Goal: Transaction & Acquisition: Book appointment/travel/reservation

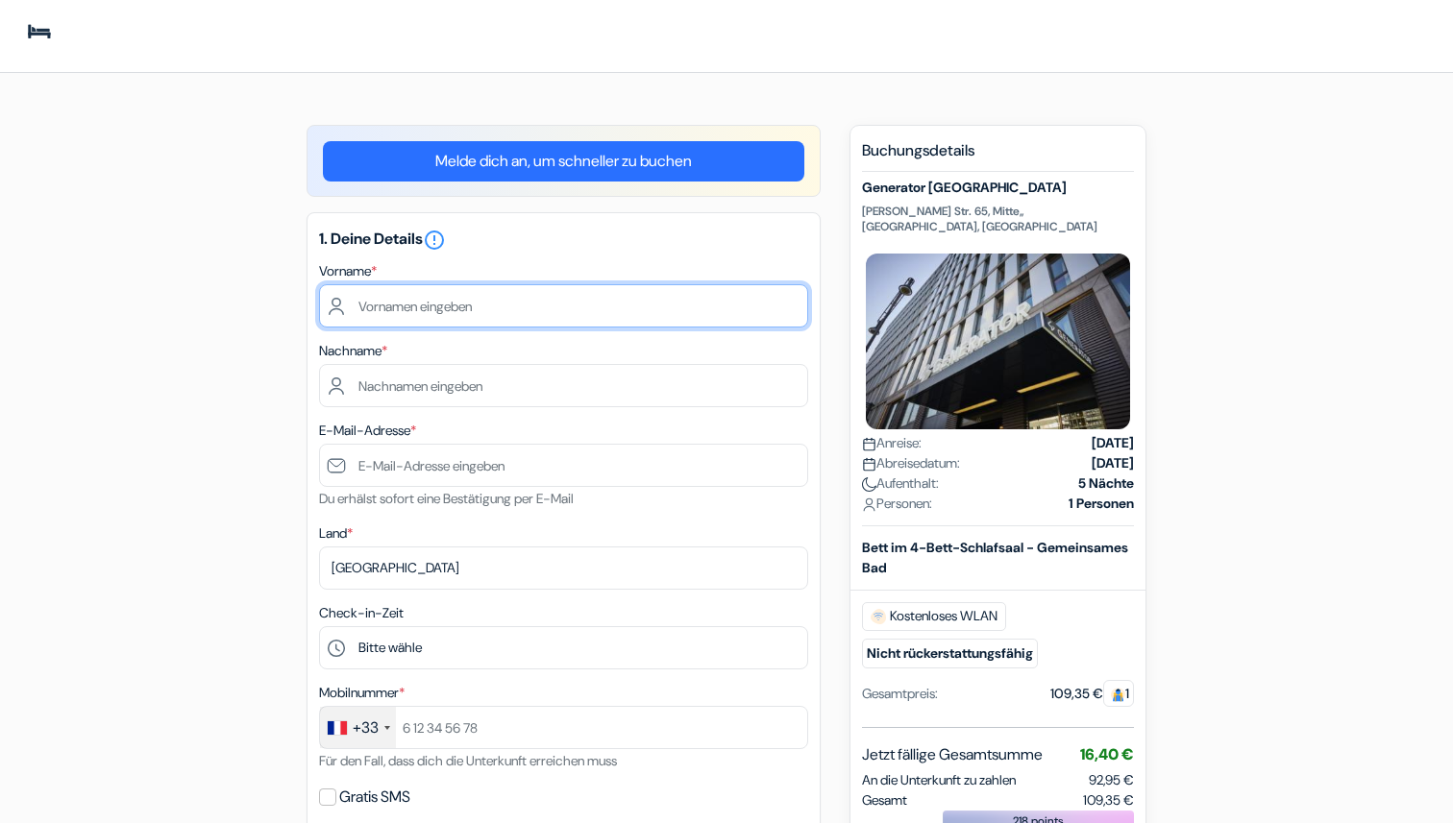
click at [461, 315] on input "text" at bounding box center [563, 305] width 489 height 43
type input "Anatole"
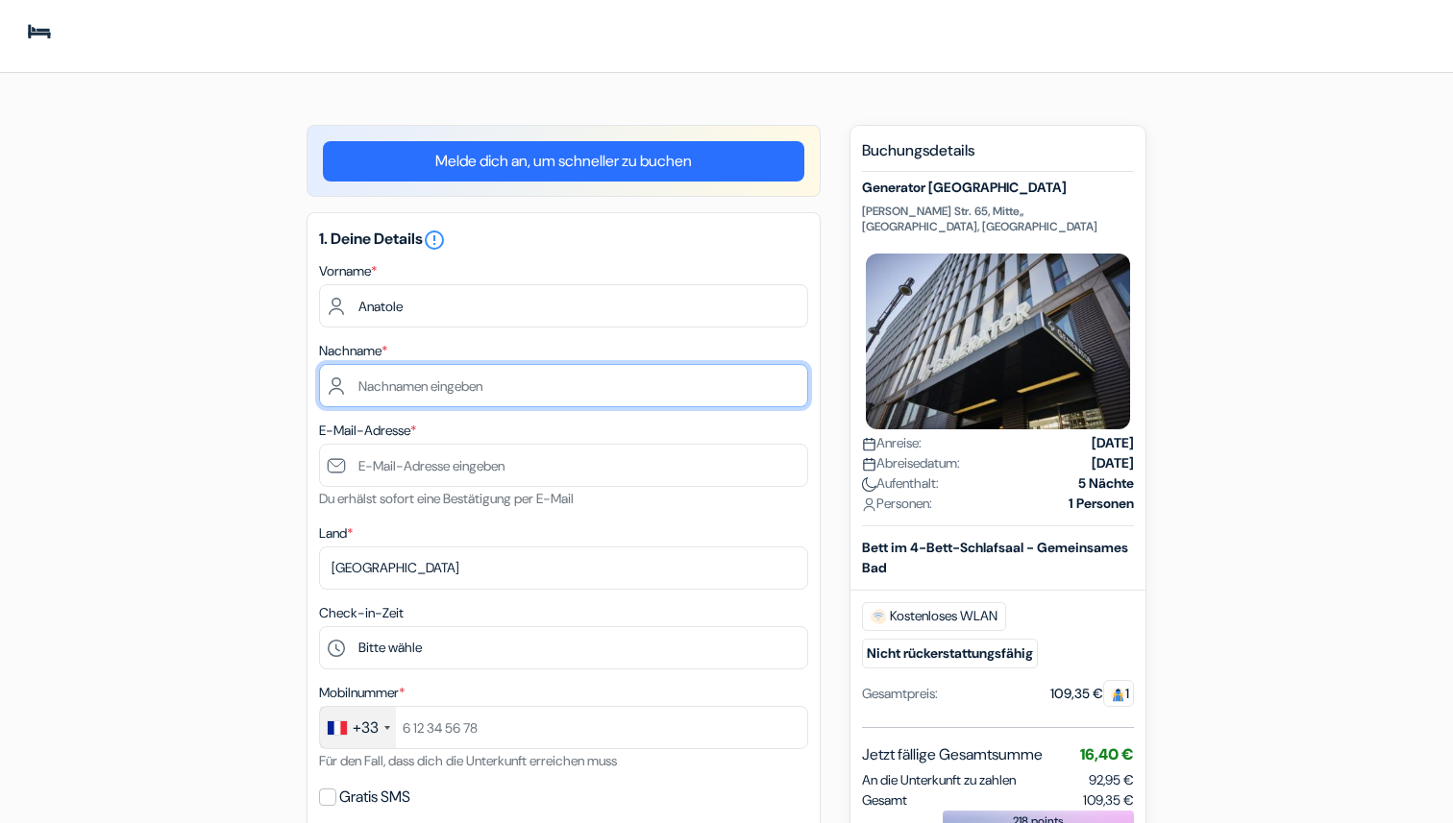
click at [450, 390] on input "text" at bounding box center [563, 385] width 489 height 43
type input "Besson"
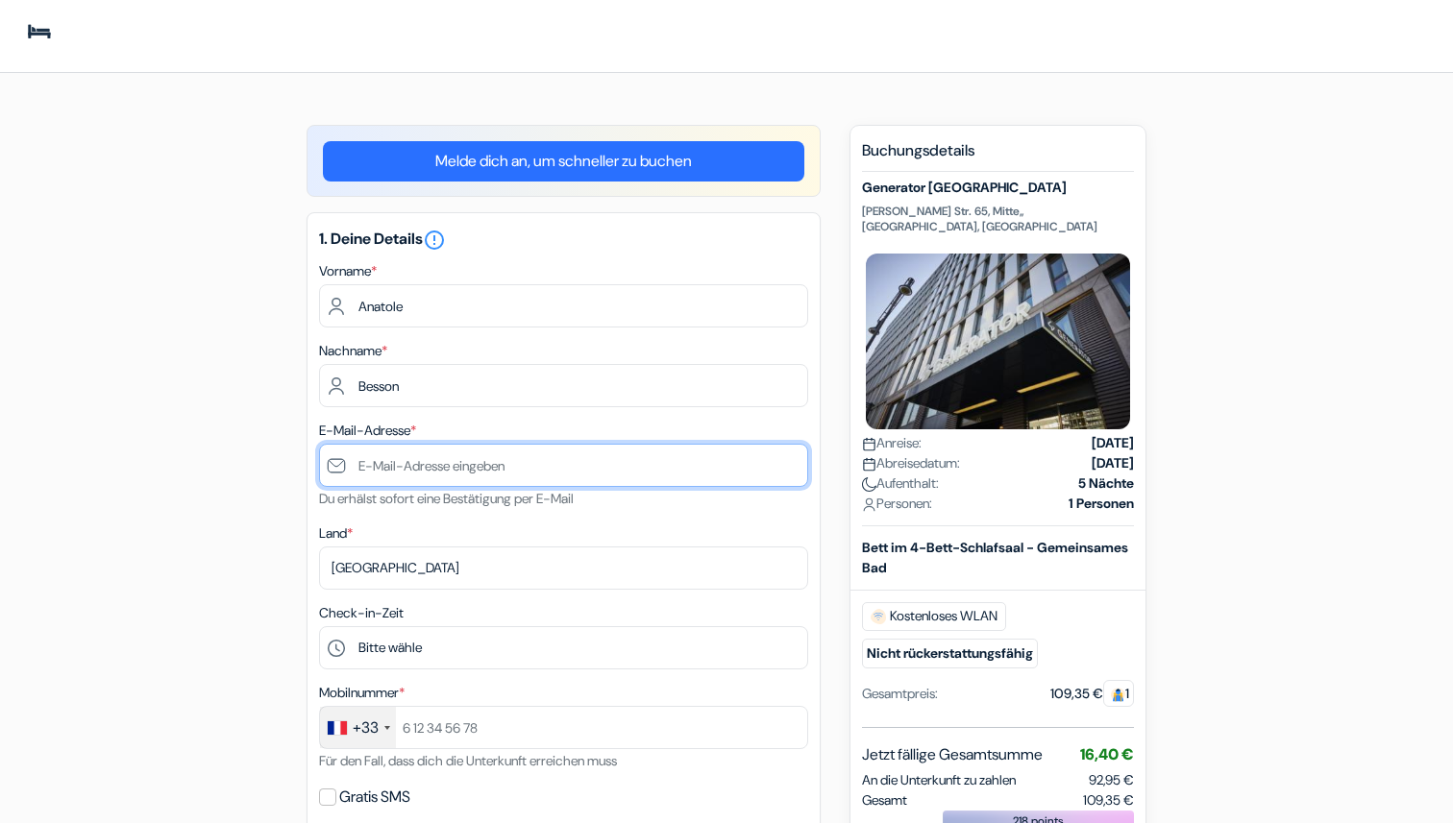
click at [416, 461] on input "text" at bounding box center [563, 465] width 489 height 43
type input "[EMAIL_ADDRESS][DOMAIN_NAME]"
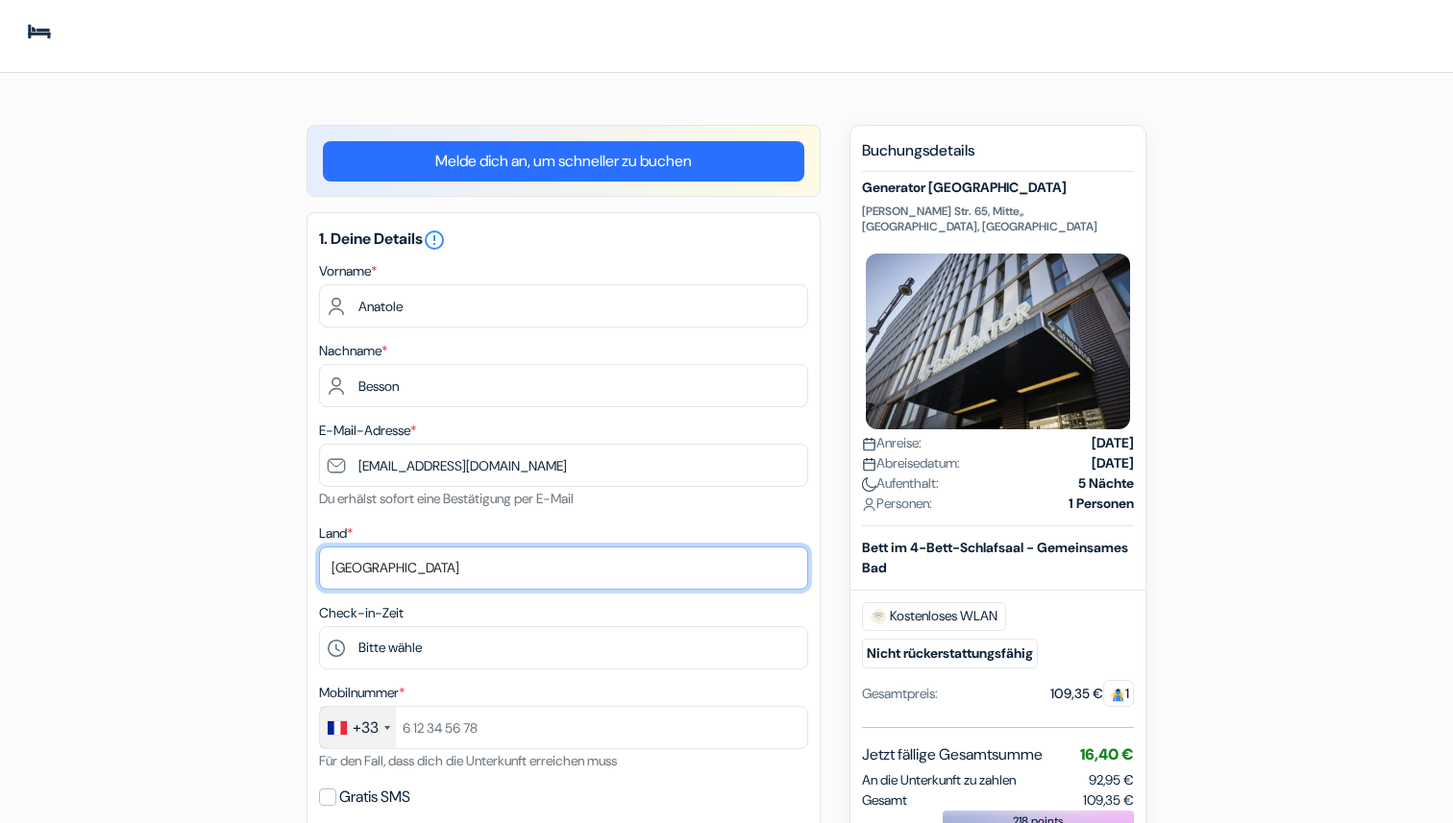
click at [405, 577] on select "Land wählen Abchasien [GEOGRAPHIC_DATA] [GEOGRAPHIC_DATA] [GEOGRAPHIC_DATA] [GE…" at bounding box center [563, 568] width 489 height 43
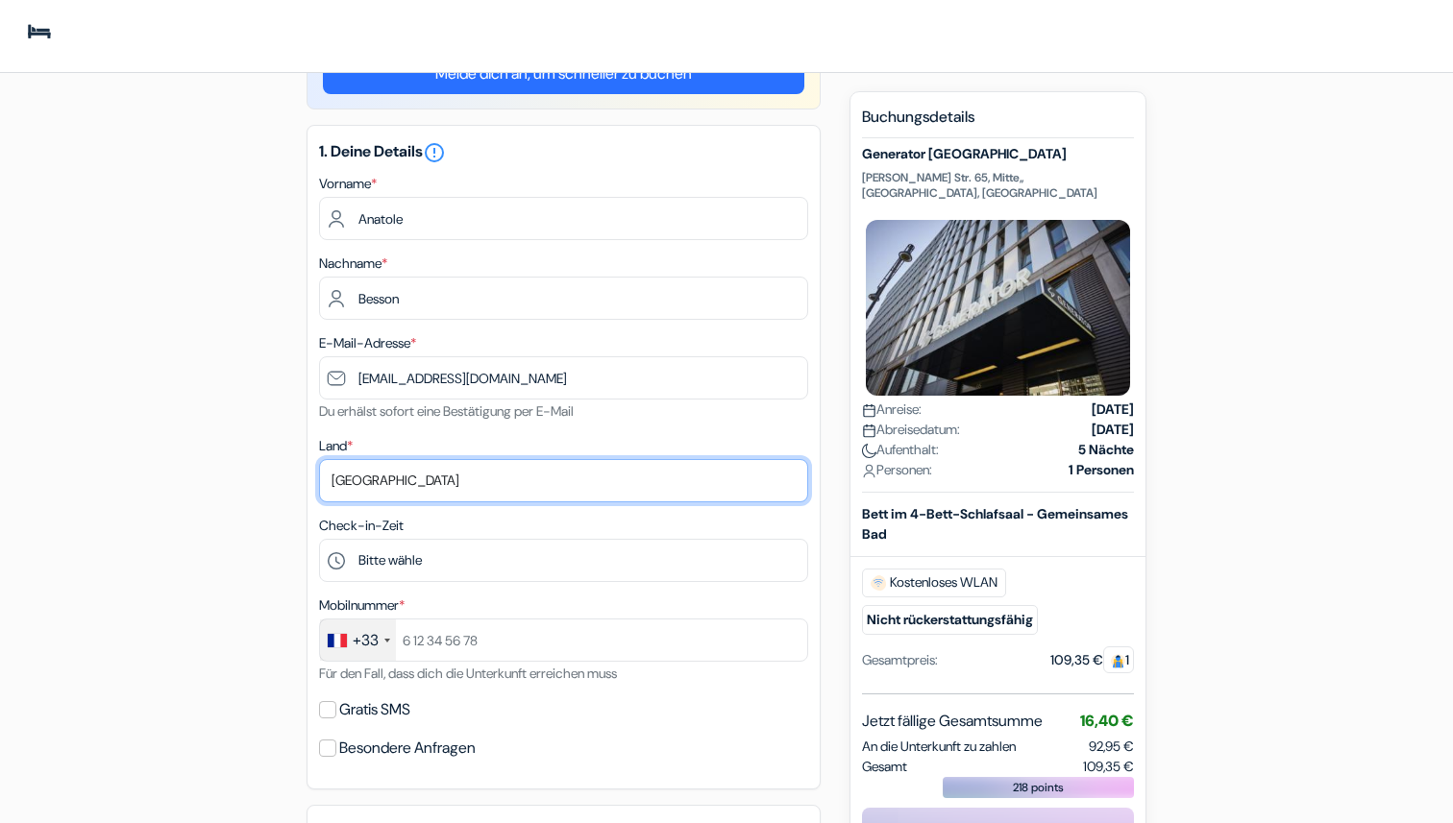
scroll to position [88, 0]
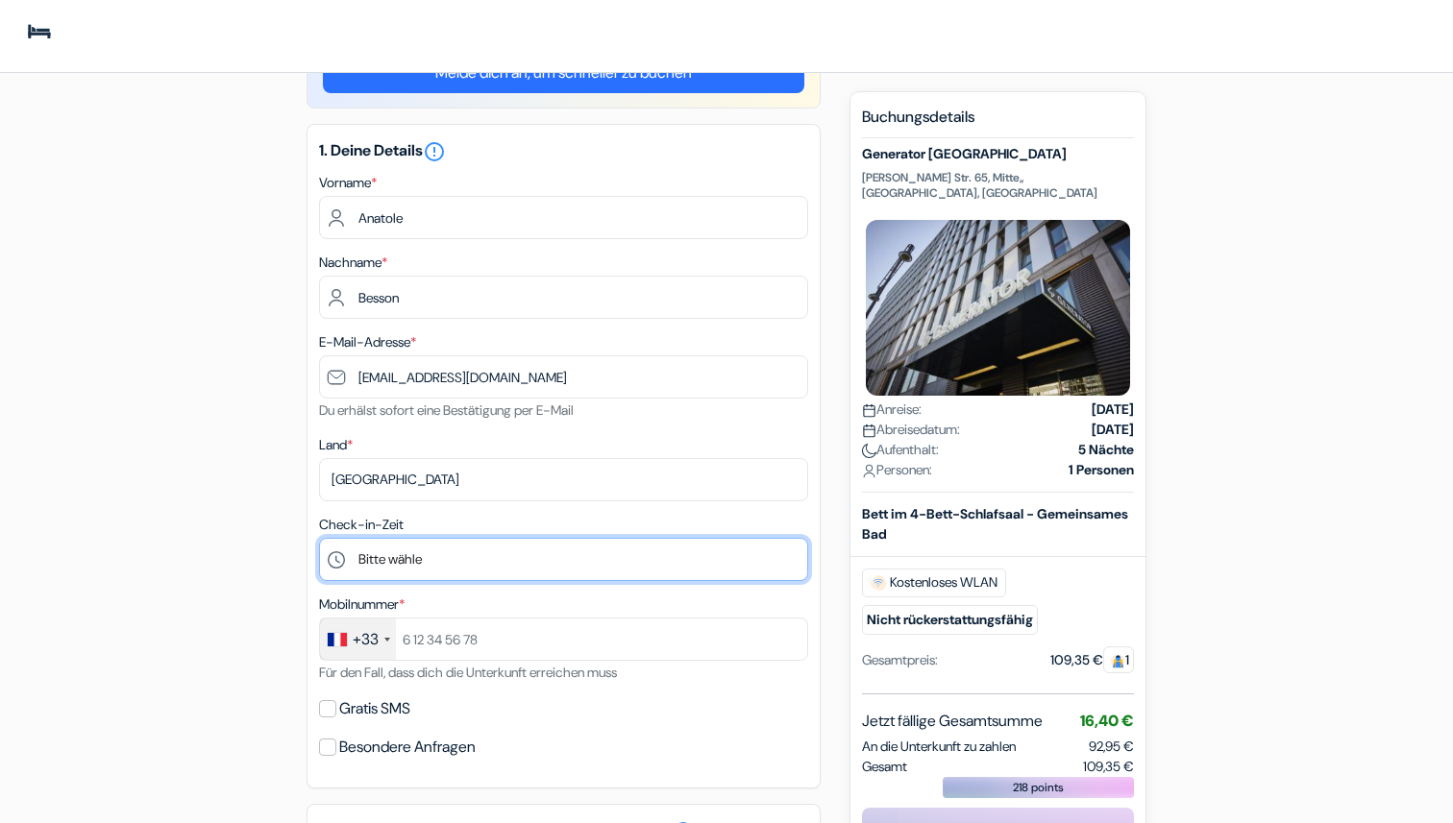
click at [472, 552] on select "Bitte wähle 1:00 2:00 3:00 4:00 5:00 6:00 7:00 8:00 9:00 10:00 11:00 12:00 13:0…" at bounding box center [563, 559] width 489 height 43
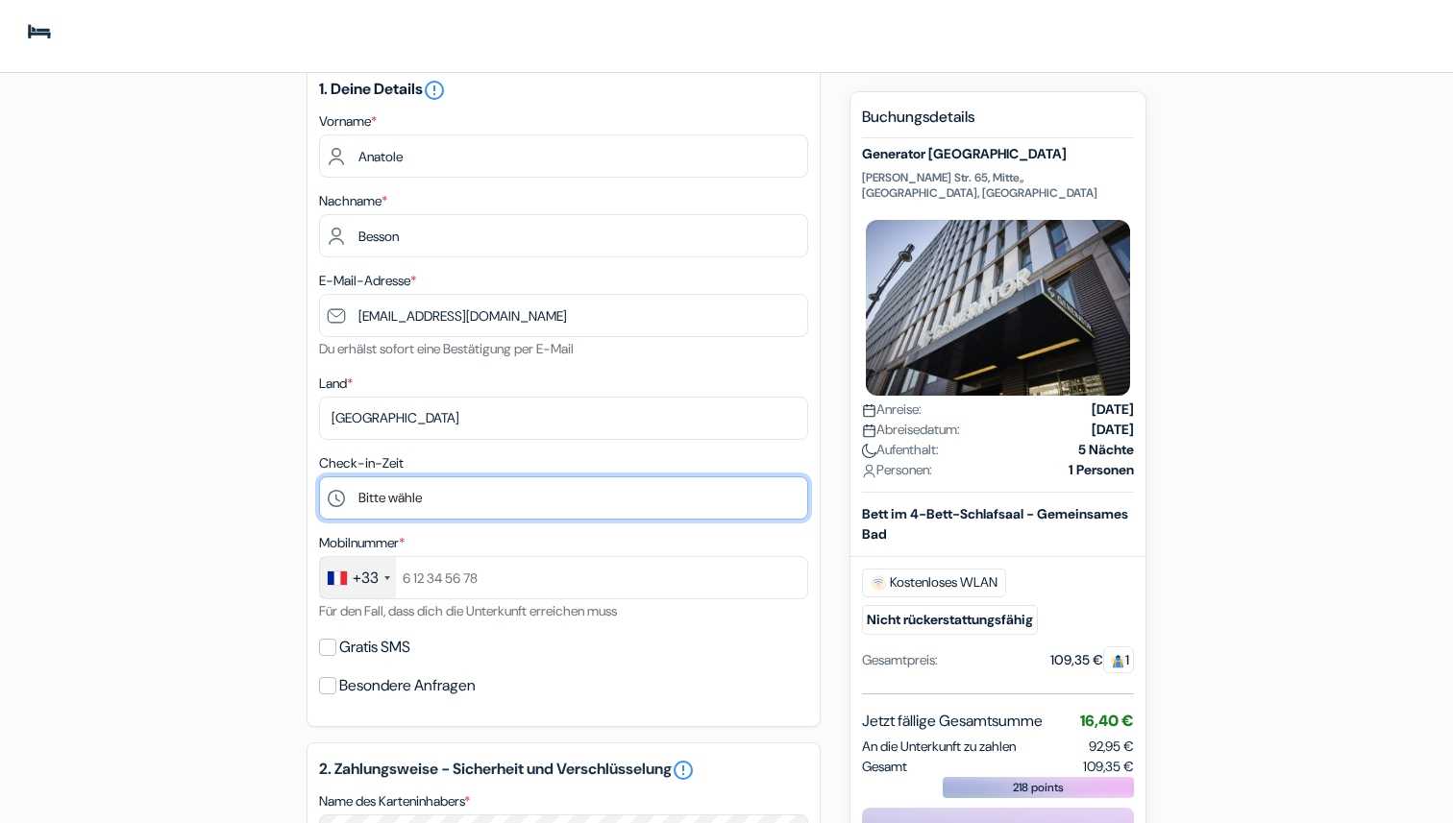
scroll to position [151, 0]
click at [400, 501] on select "Bitte wähle 1:00 2:00 3:00 4:00 5:00 6:00 7:00 8:00 9:00 10:00 11:00 12:00 13:0…" at bounding box center [563, 497] width 489 height 43
select select "16"
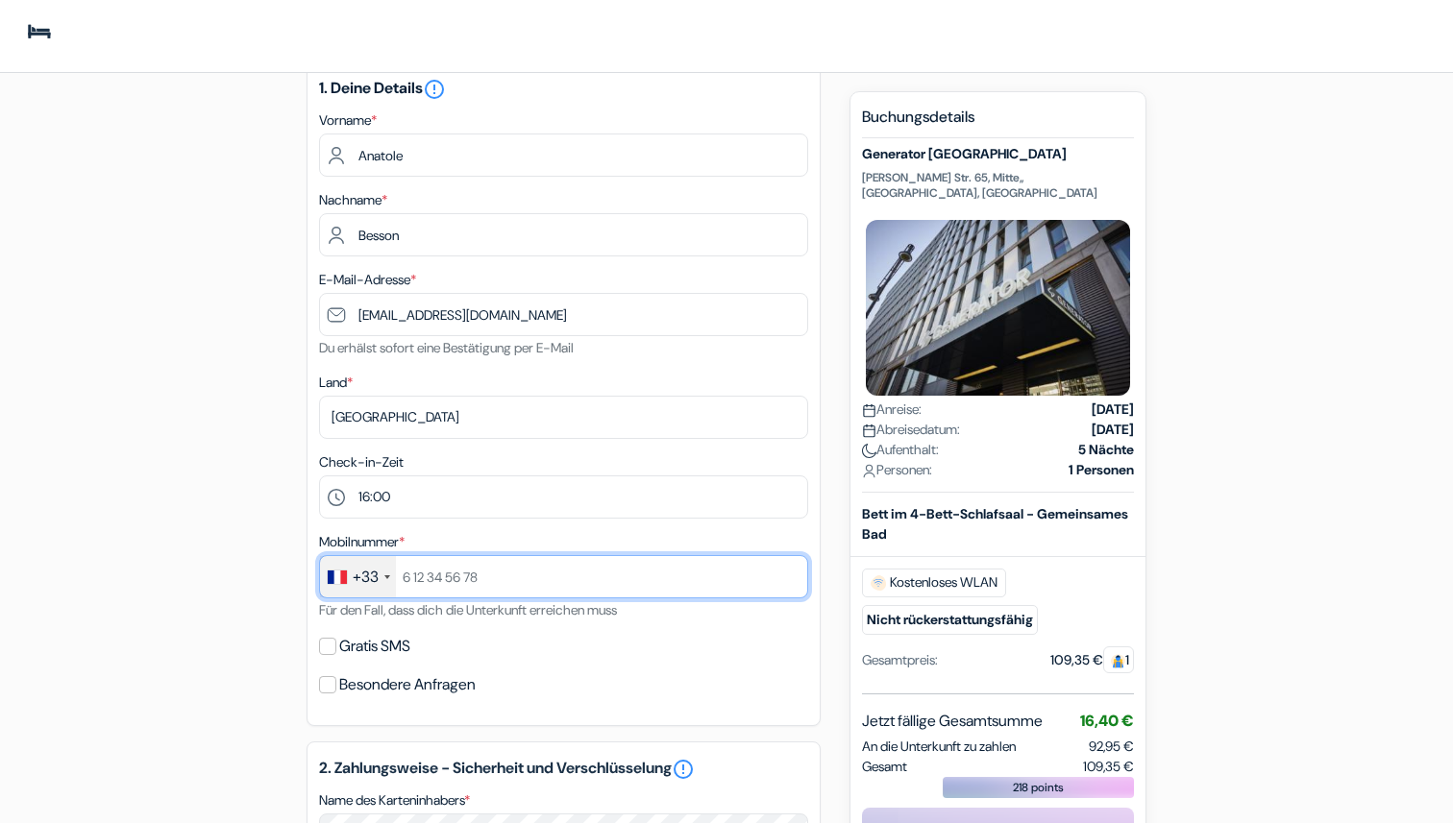
click at [427, 574] on input "text" at bounding box center [563, 576] width 489 height 43
type input "6"
type input "6 02 17 07 73"
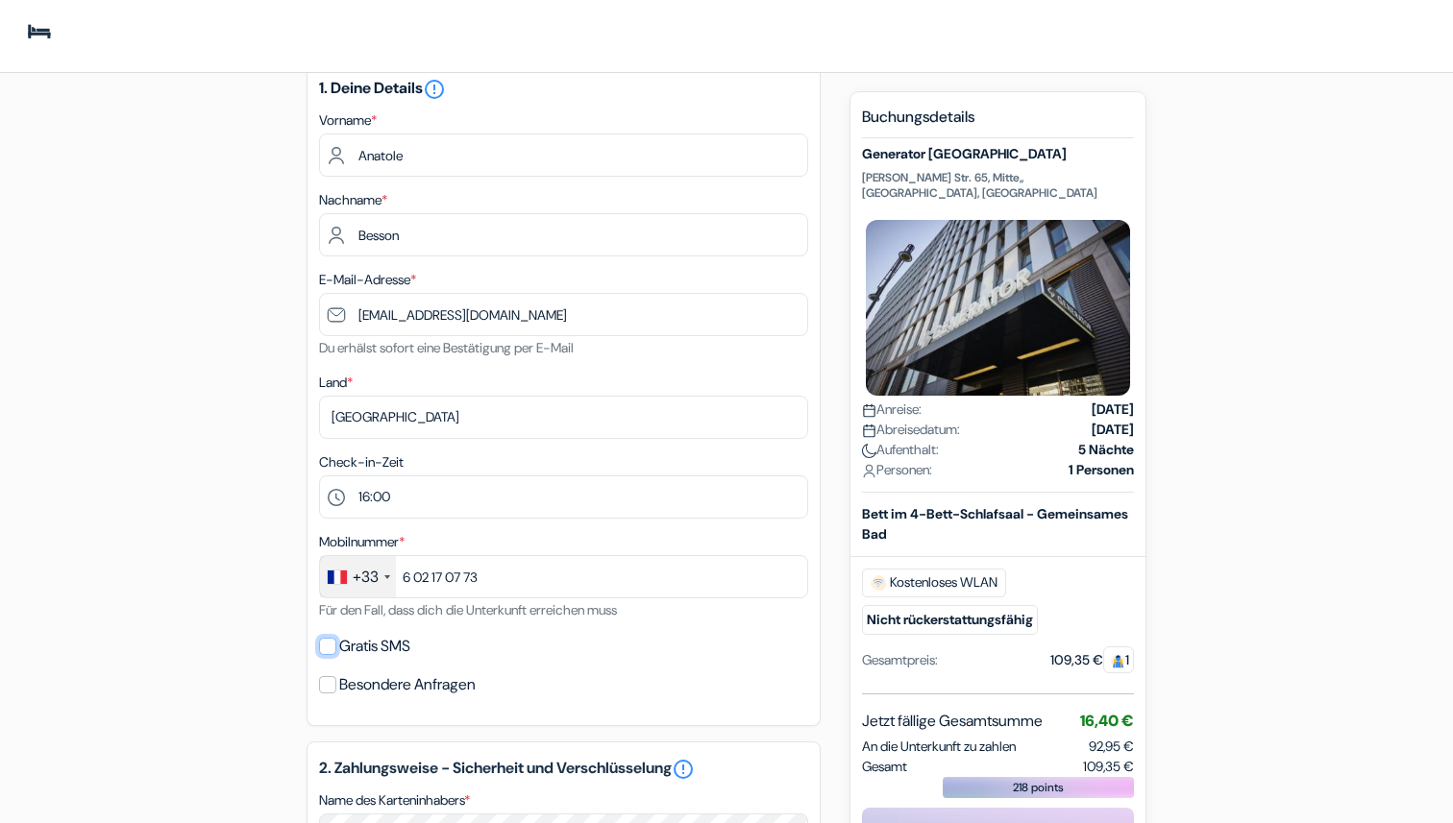
click at [328, 653] on input "Gratis SMS" at bounding box center [327, 646] width 17 height 17
checkbox input "true"
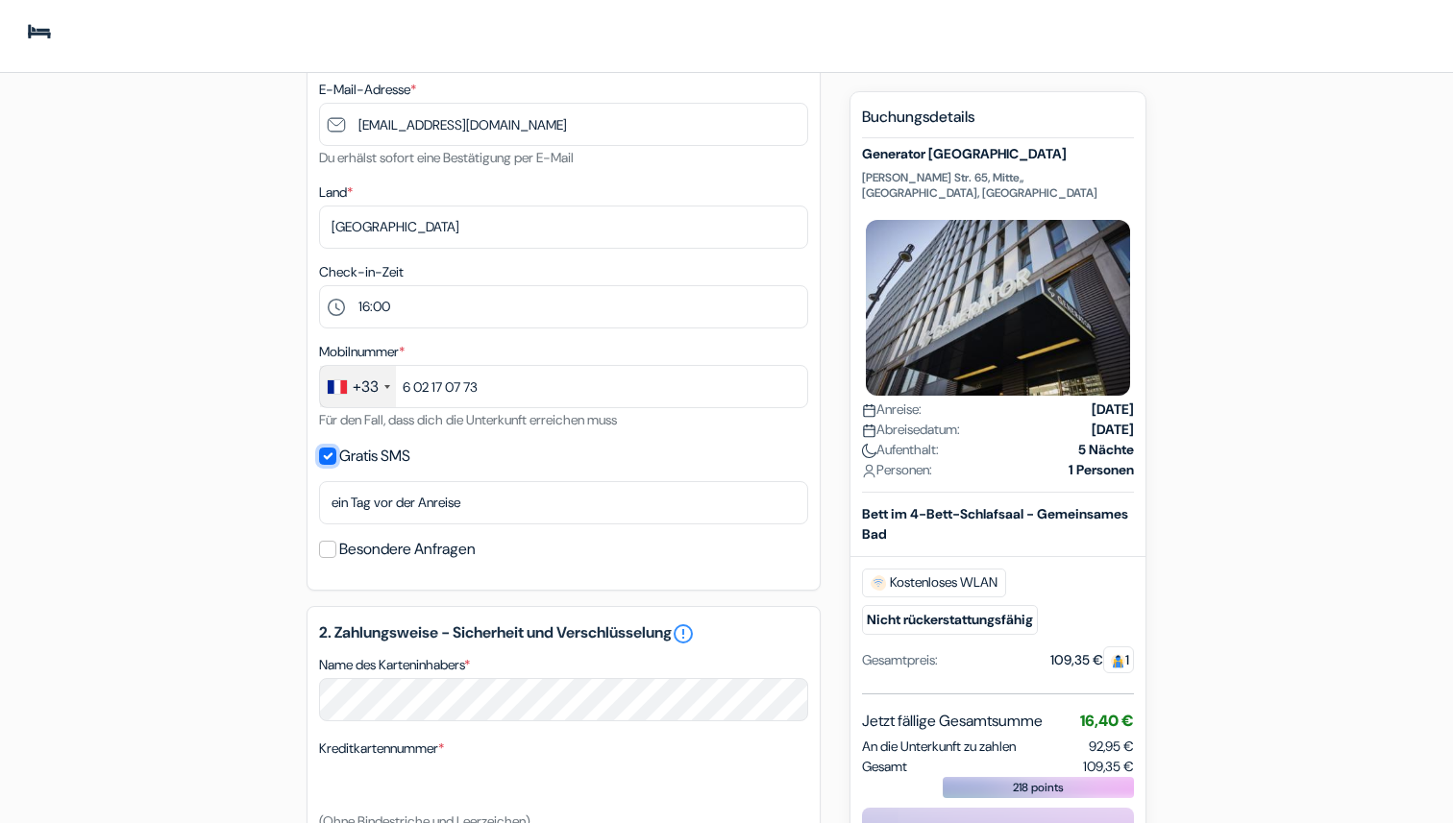
scroll to position [355, 0]
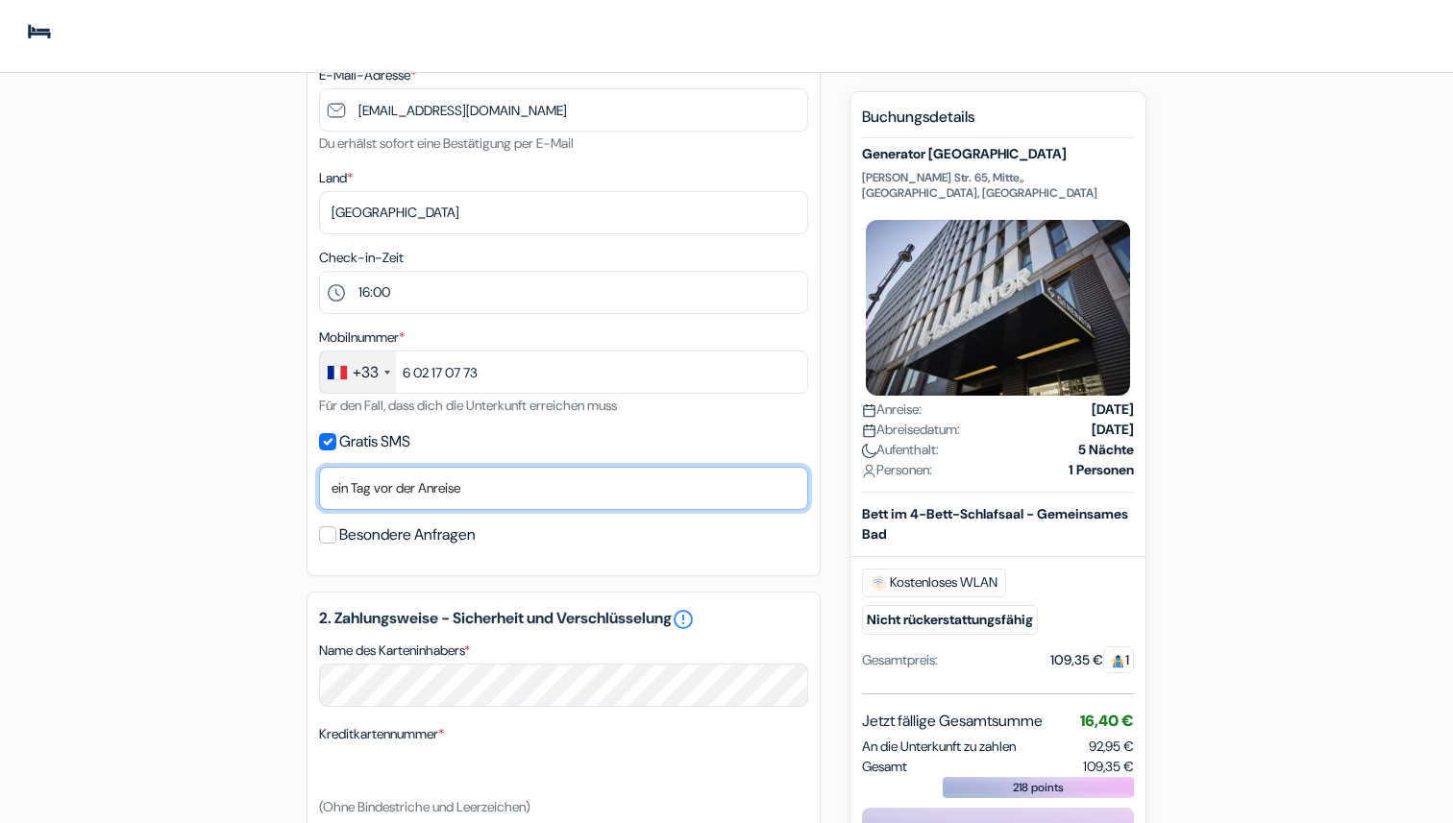
click at [432, 497] on select "Nein, danke [PERSON_NAME] senden Ankunftstag [DATE] der Anreise [DATE] der Anre…" at bounding box center [563, 488] width 489 height 43
click at [419, 494] on select "Nein, danke [PERSON_NAME] senden Ankunftstag [DATE] der Anreise [DATE] der Anre…" at bounding box center [563, 488] width 489 height 43
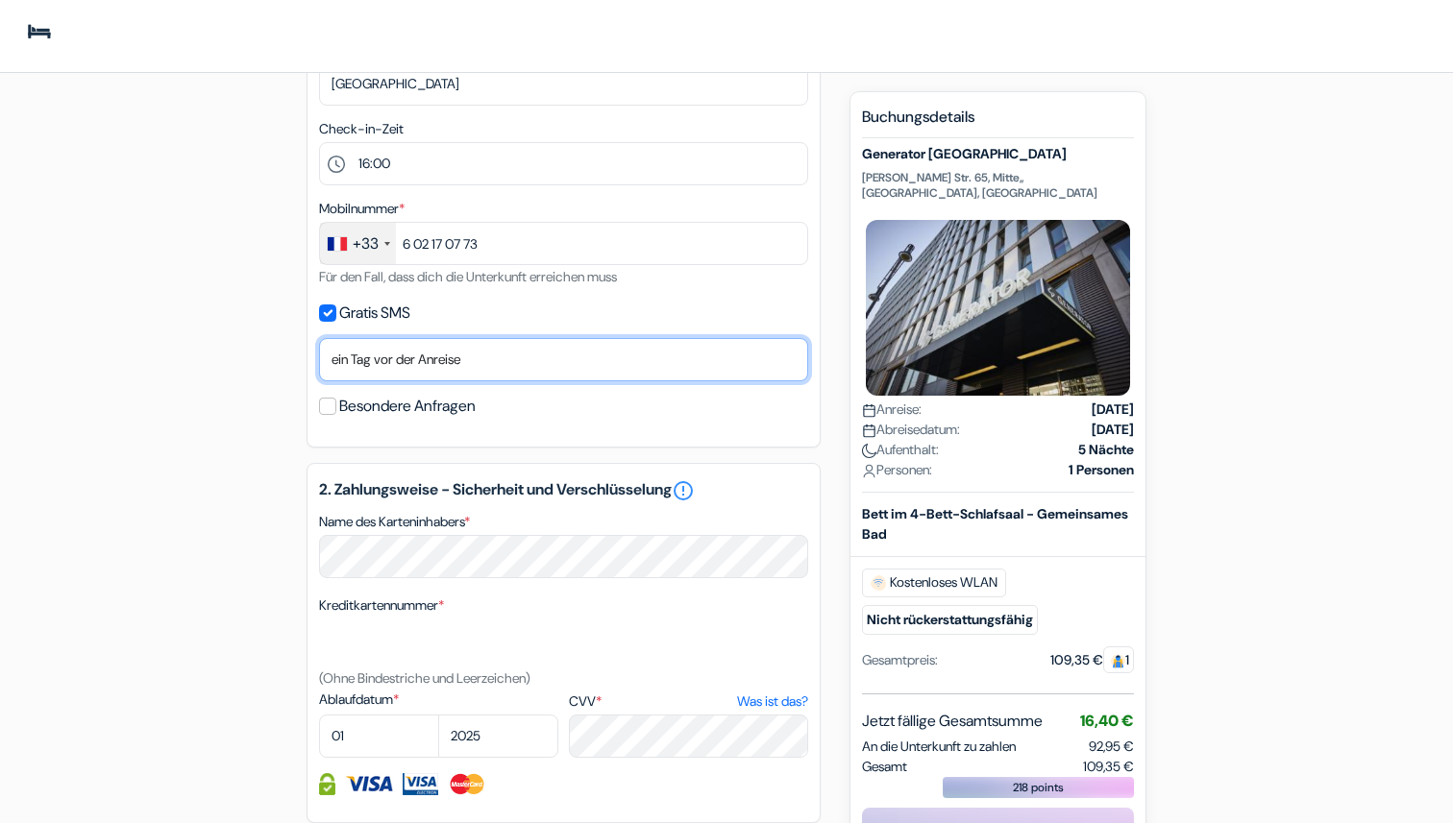
scroll to position [483, 0]
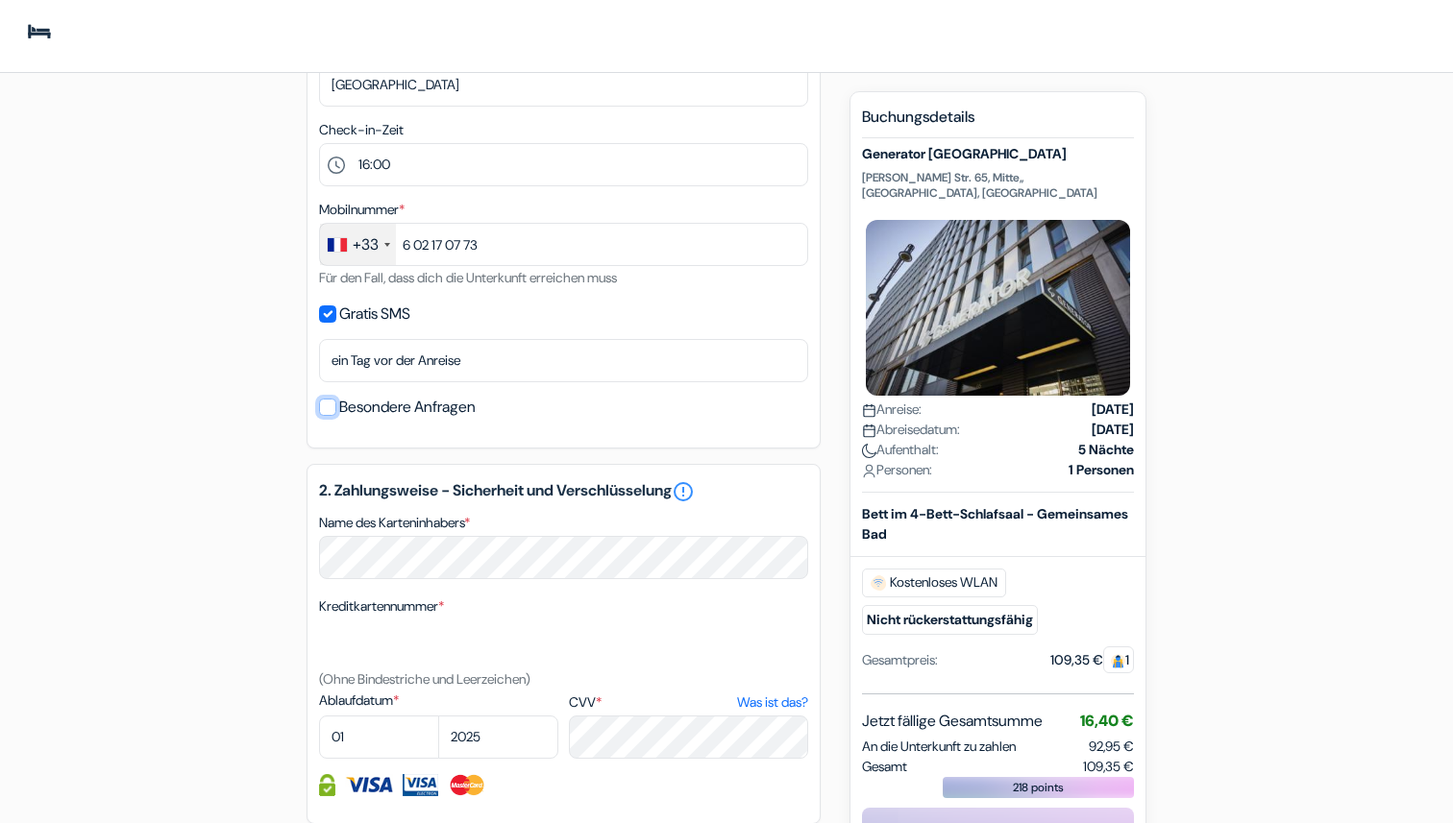
click at [332, 405] on input "Besondere Anfragen" at bounding box center [327, 407] width 17 height 17
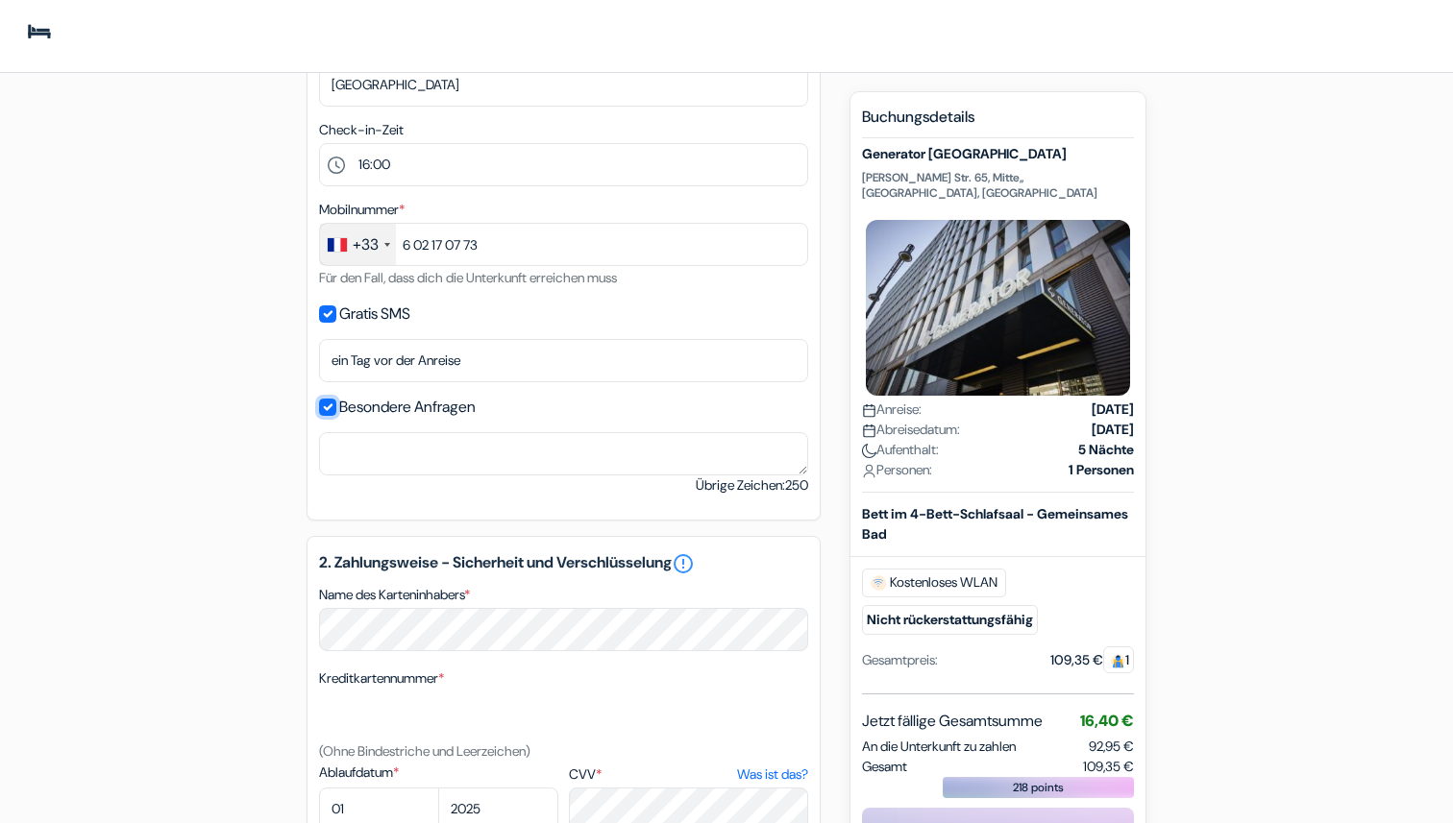
click at [332, 405] on input "Besondere Anfragen" at bounding box center [327, 407] width 17 height 17
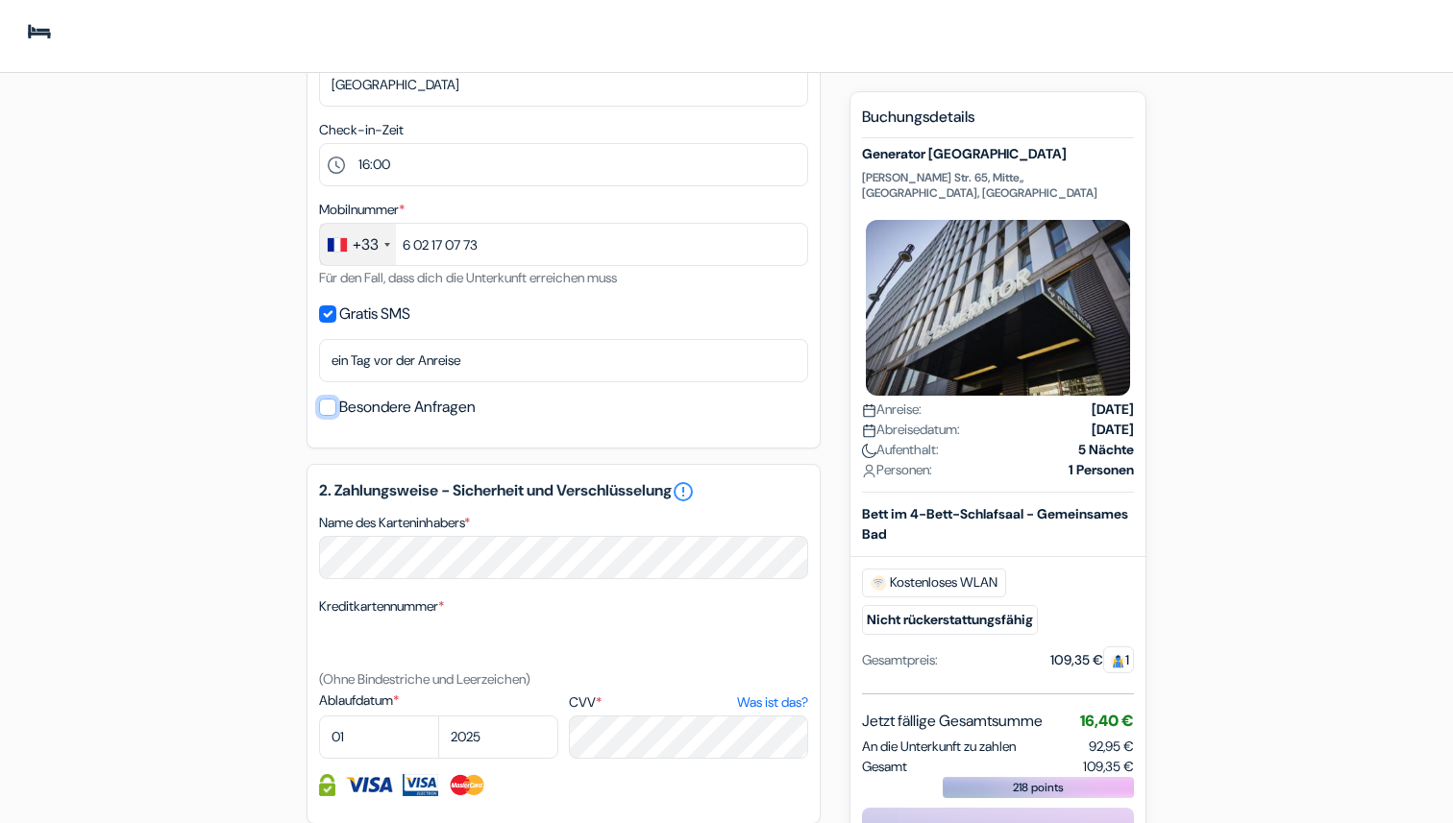
click at [333, 405] on input "Besondere Anfragen" at bounding box center [327, 407] width 17 height 17
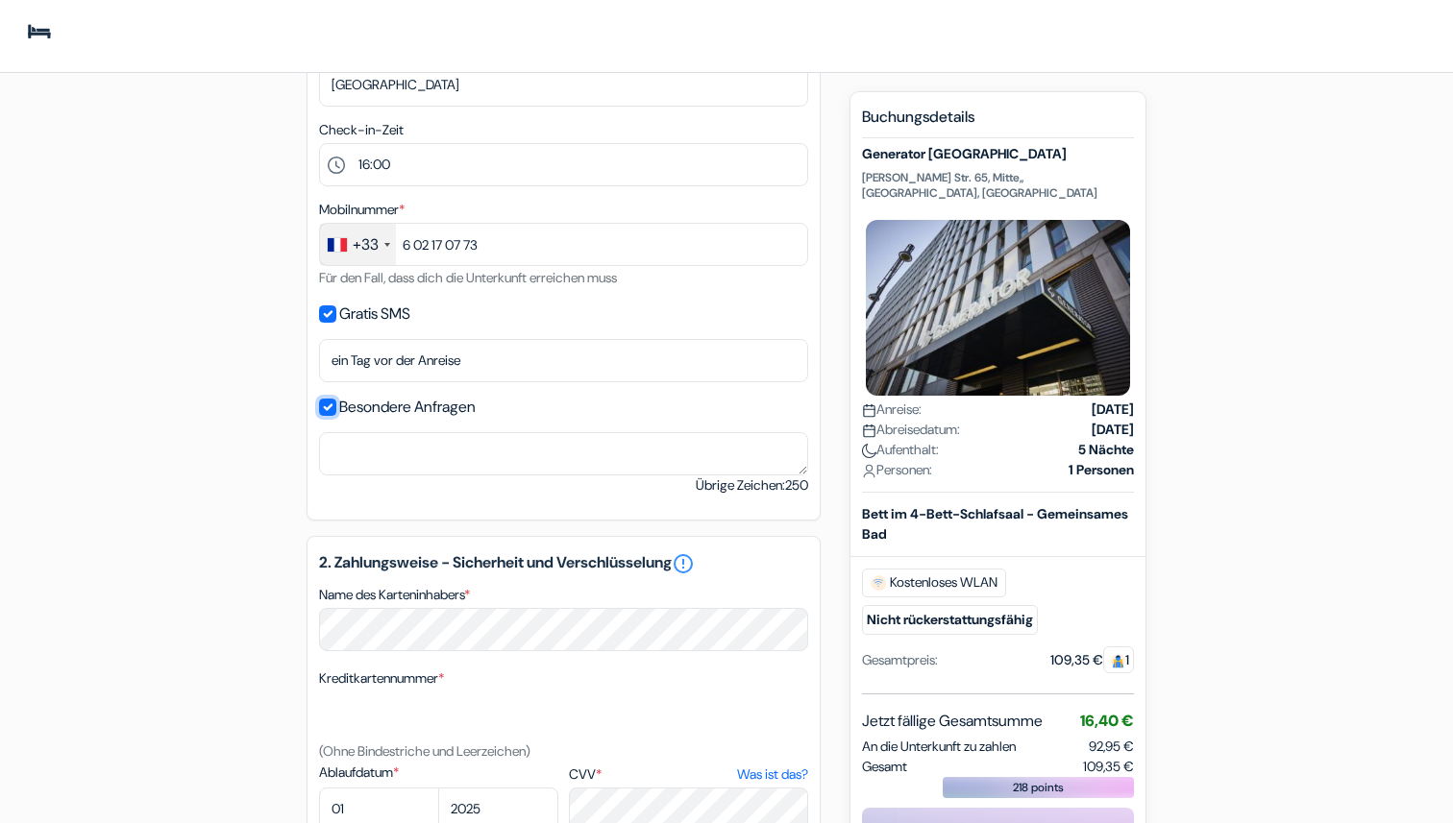
click at [333, 405] on input "Besondere Anfragen" at bounding box center [327, 407] width 17 height 17
checkbox input "false"
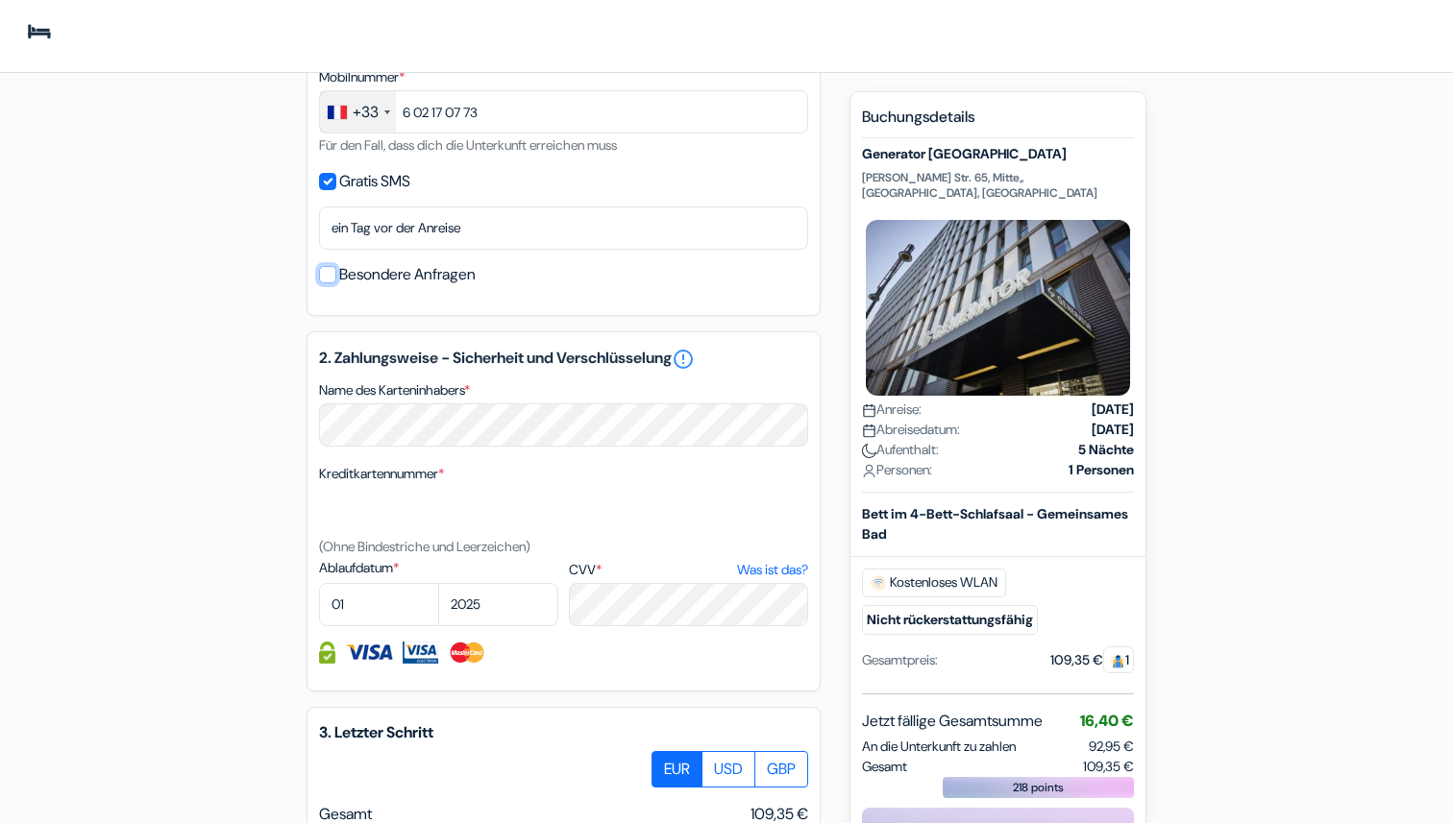
scroll to position [622, 0]
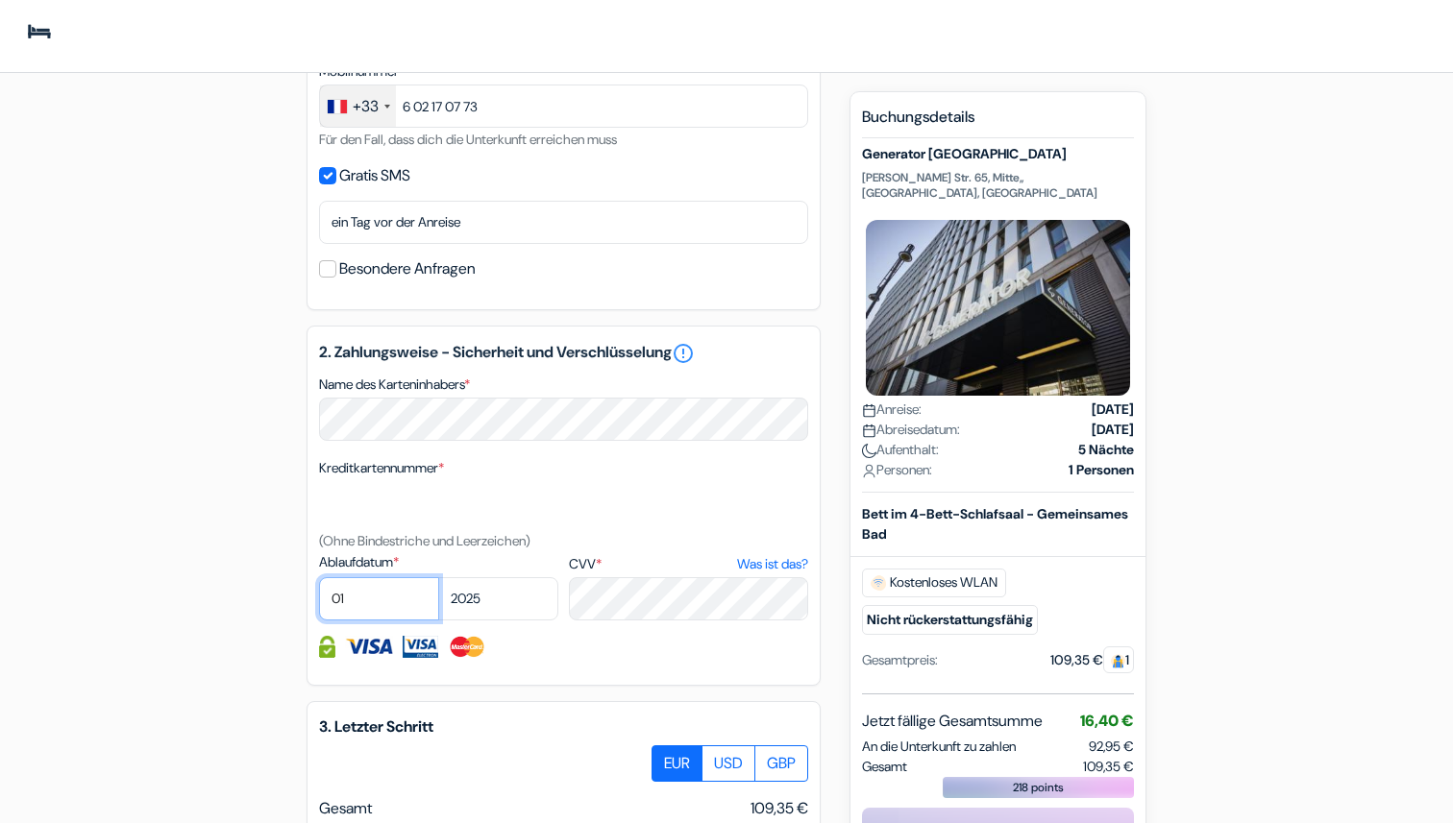
click at [389, 601] on select "01 02 03 04 05 06 07 08 09 10 11 12" at bounding box center [379, 598] width 120 height 43
click at [385, 606] on select "01 02 03 04 05 06 07 08 09 10 11 12" at bounding box center [379, 598] width 120 height 43
select select "10"
click at [501, 582] on select "2025 2026 2027 2028 2029 2030 2031 2032 2033 2034 2035 2036 2037 2038 2039 2040…" at bounding box center [498, 598] width 120 height 43
select select "2026"
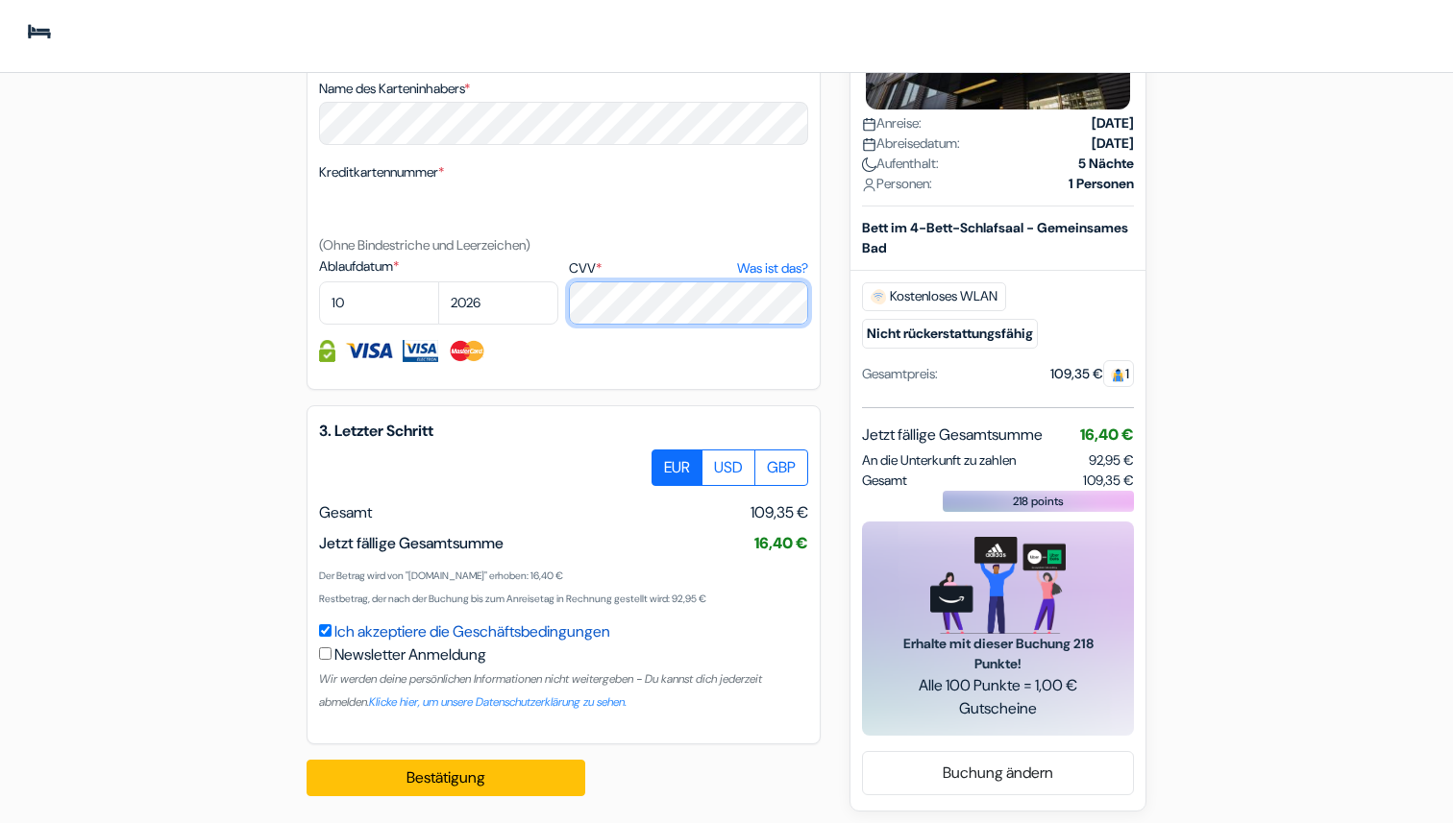
scroll to position [929, 0]
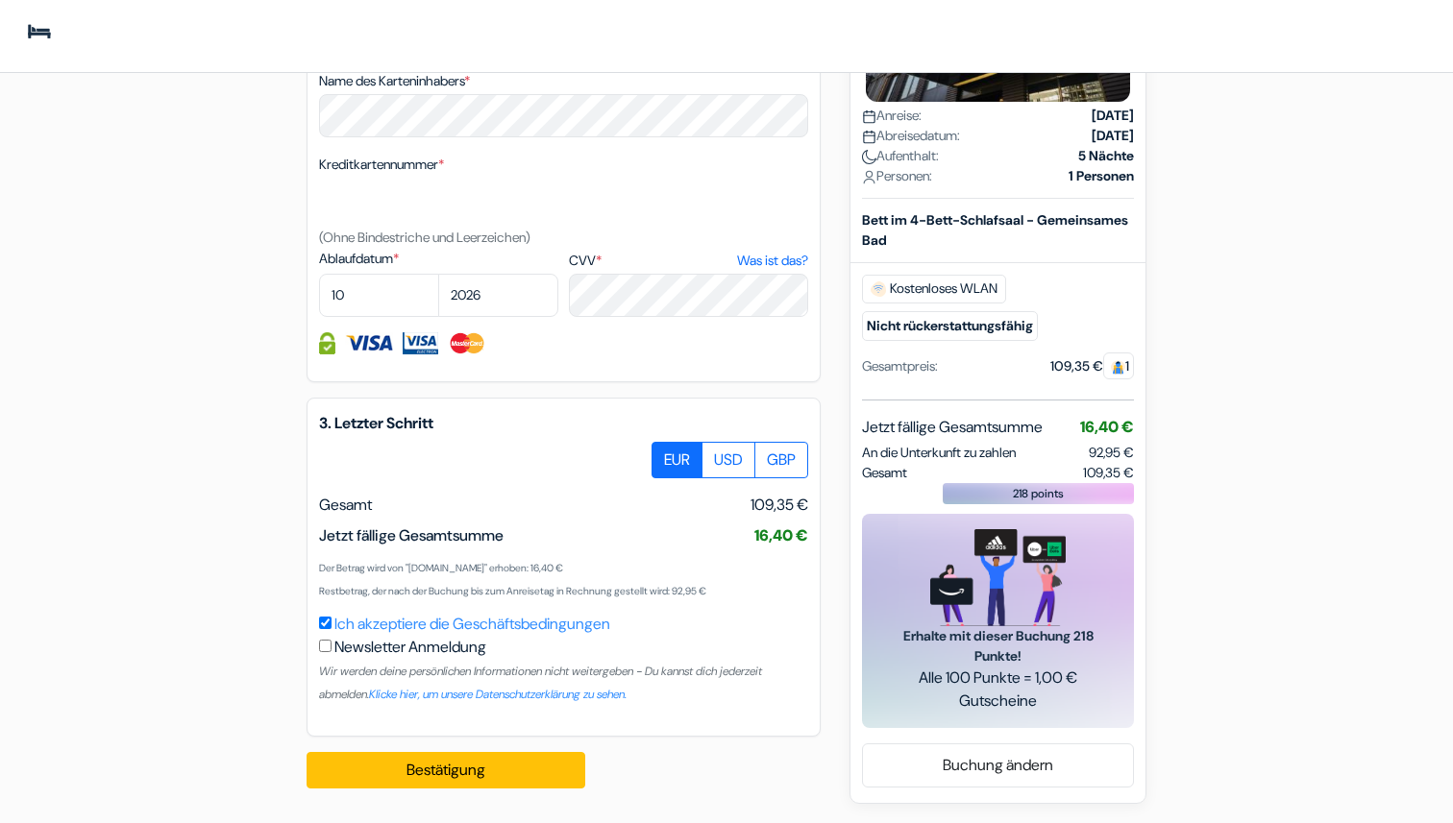
click at [321, 620] on input "Ich akzeptiere die Geschäftsbedingungen" at bounding box center [325, 623] width 12 height 12
click at [322, 621] on input "Ich akzeptiere die Geschäftsbedingungen" at bounding box center [325, 623] width 12 height 12
click at [324, 622] on input "Ich akzeptiere die Geschäftsbedingungen" at bounding box center [325, 623] width 12 height 12
click at [369, 772] on button "Bestätigung Loading..." at bounding box center [445, 770] width 279 height 37
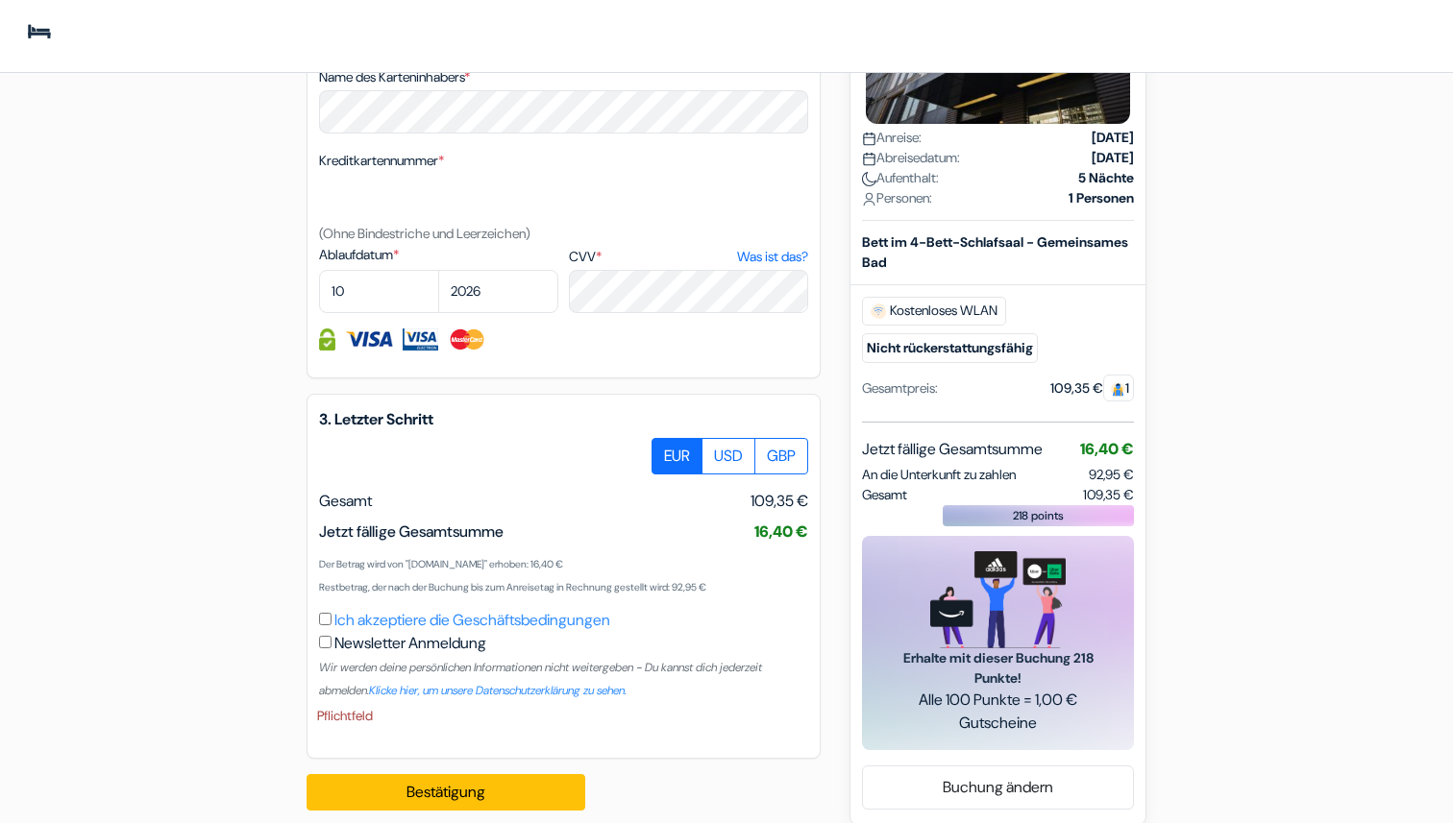
click at [324, 625] on input "Ich akzeptiere die Geschäftsbedingungen" at bounding box center [325, 619] width 12 height 12
checkbox input "true"
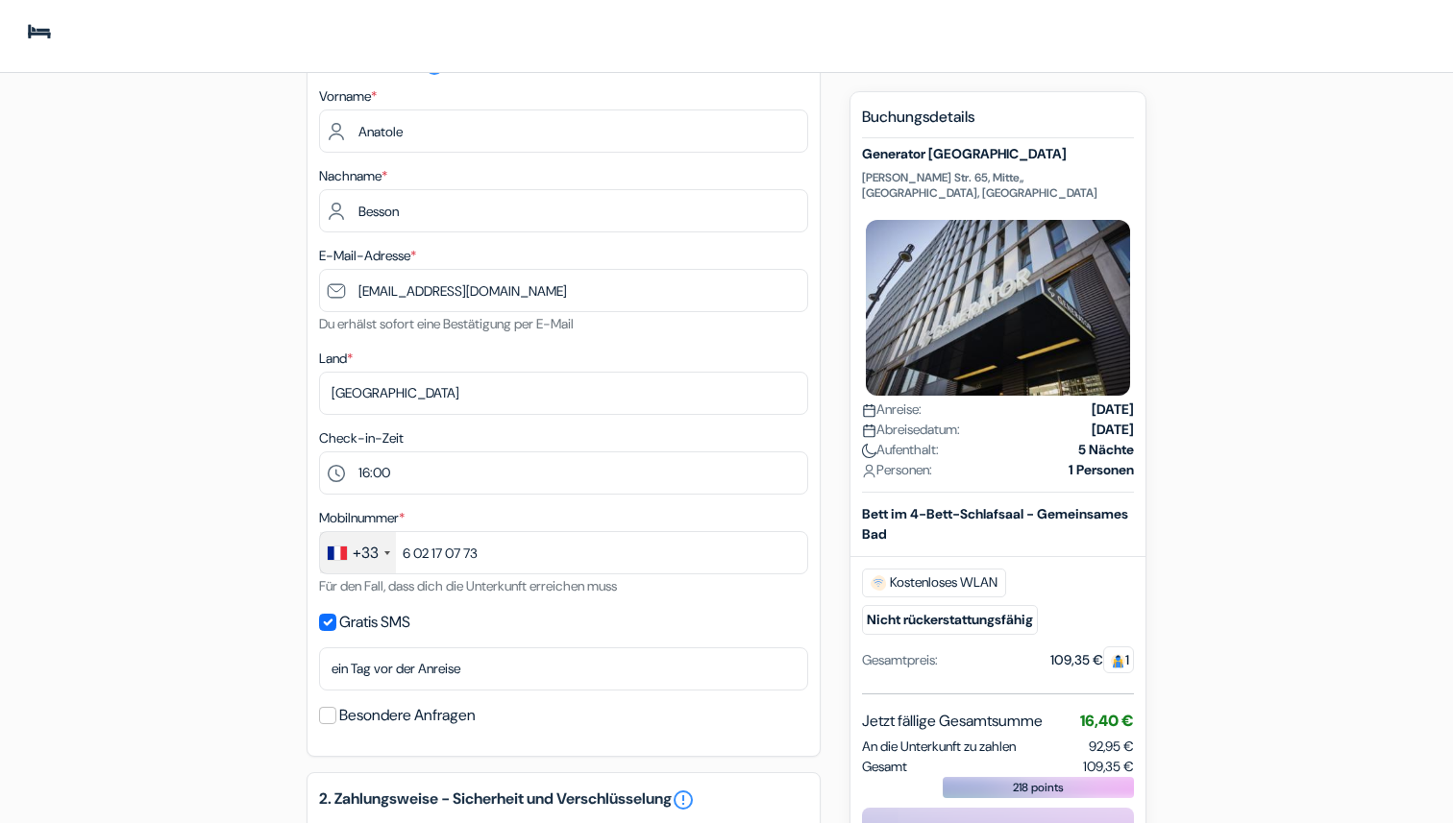
scroll to position [0, 0]
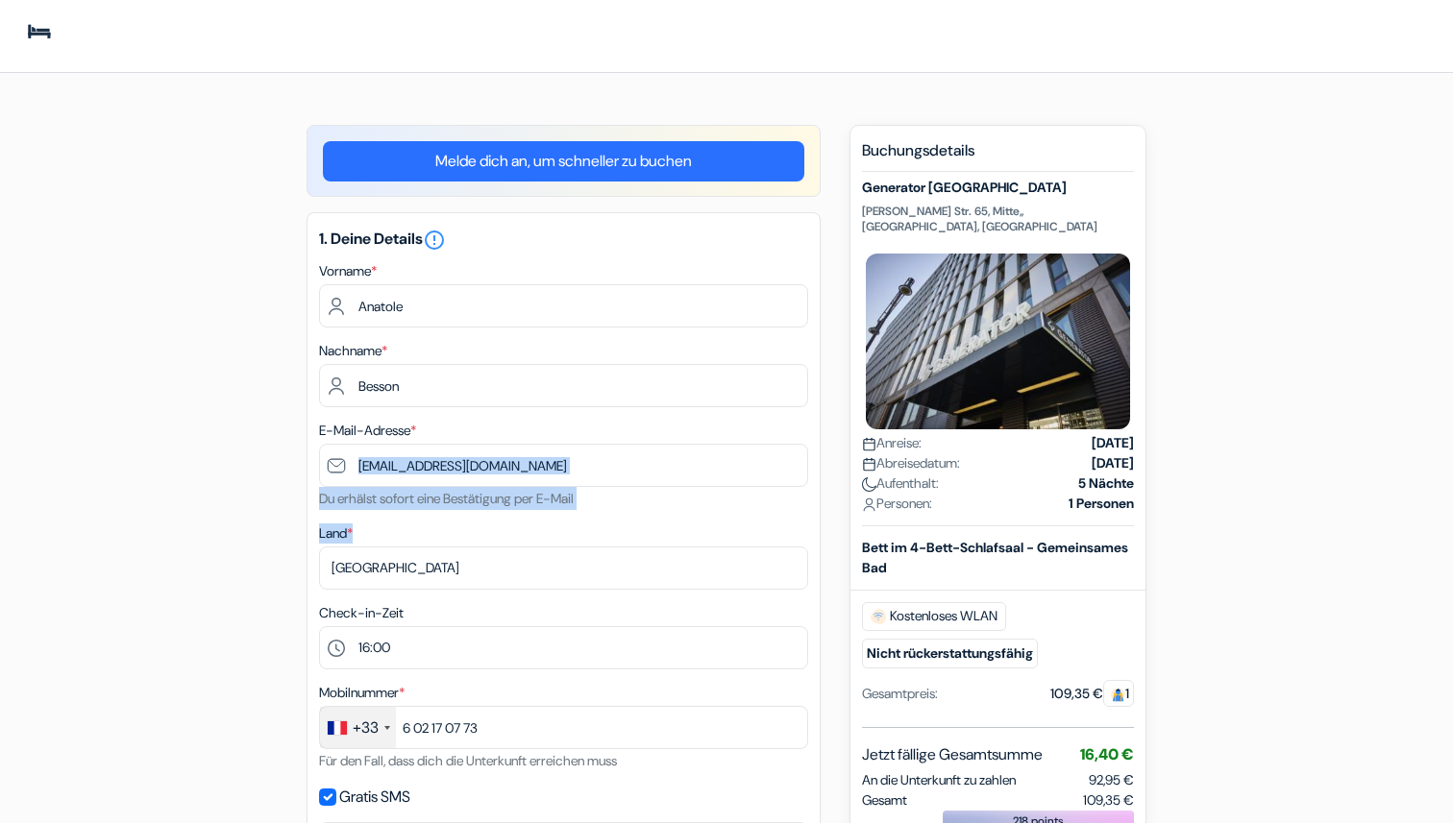
drag, startPoint x: 440, startPoint y: 531, endPoint x: 475, endPoint y: 452, distance: 86.0
click at [475, 452] on div "1. Deine Details error_outline Vorname * Anatole Nachname * [PERSON_NAME] E-Mai…" at bounding box center [563, 572] width 514 height 720
click at [1042, 542] on div "Bett im 4-Bett-Schlafsaal - Gemeinsames Bad" at bounding box center [997, 558] width 295 height 40
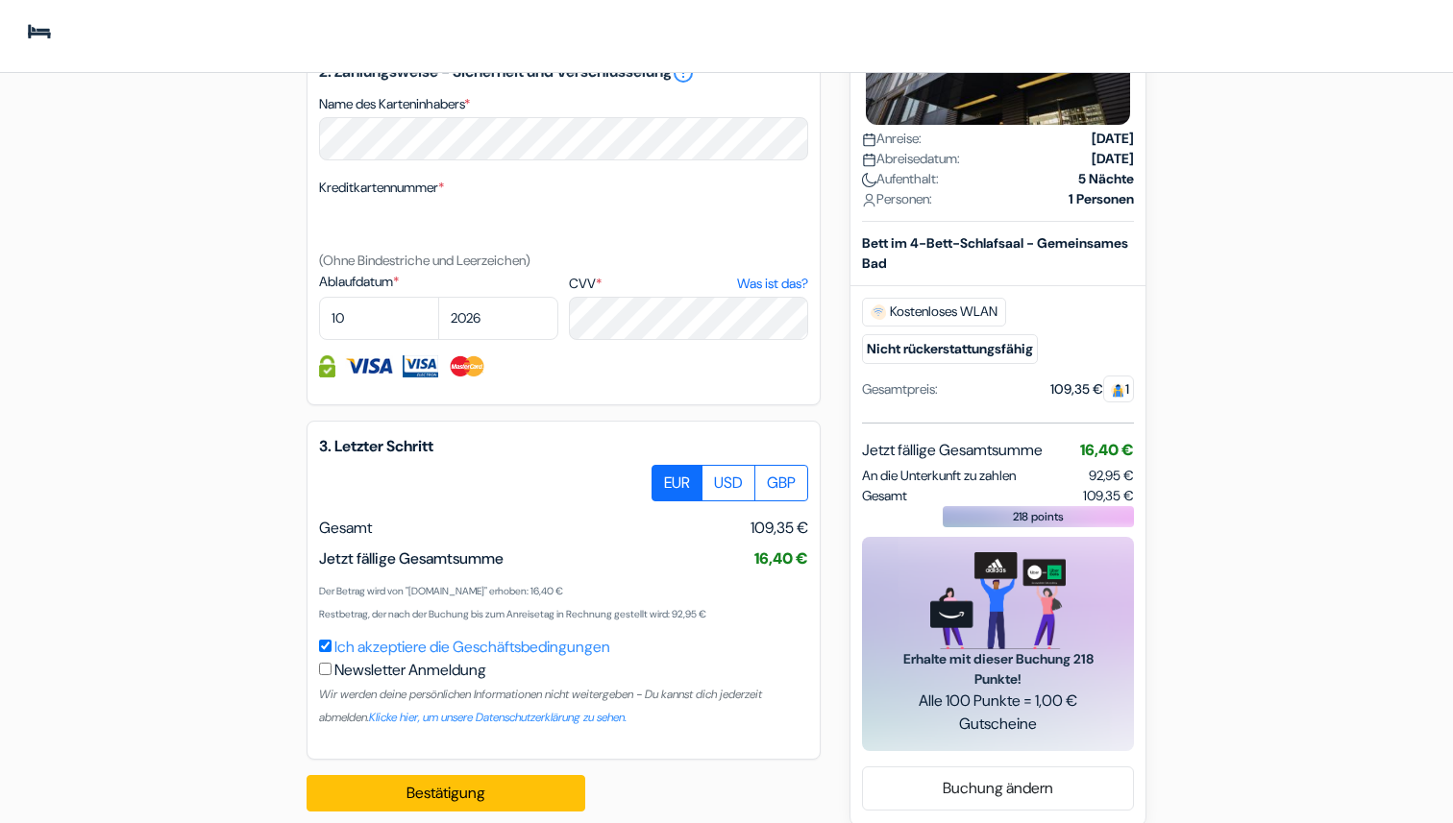
scroll to position [929, 0]
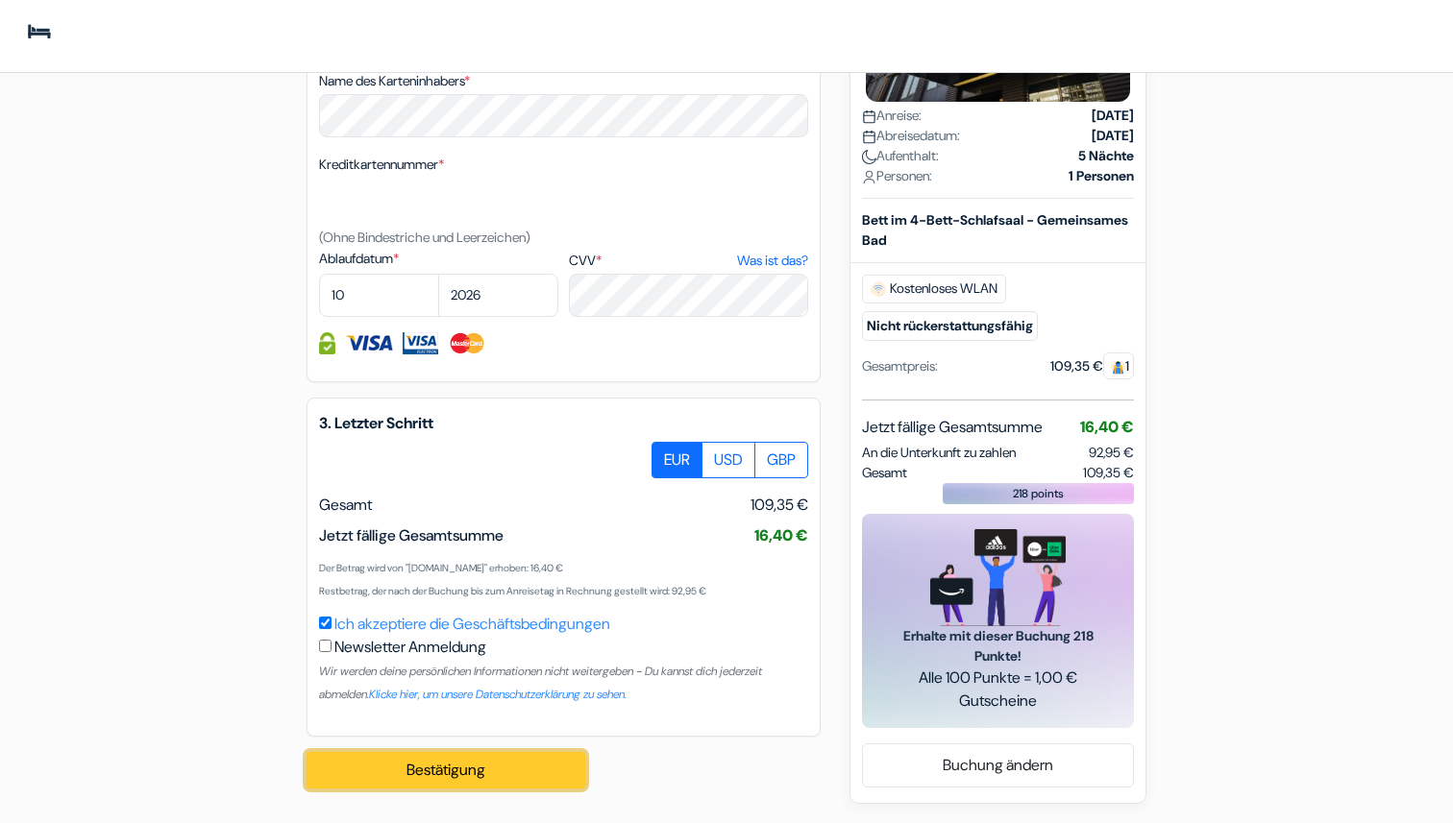
click at [417, 774] on button "Bestätigung Loading..." at bounding box center [445, 770] width 279 height 37
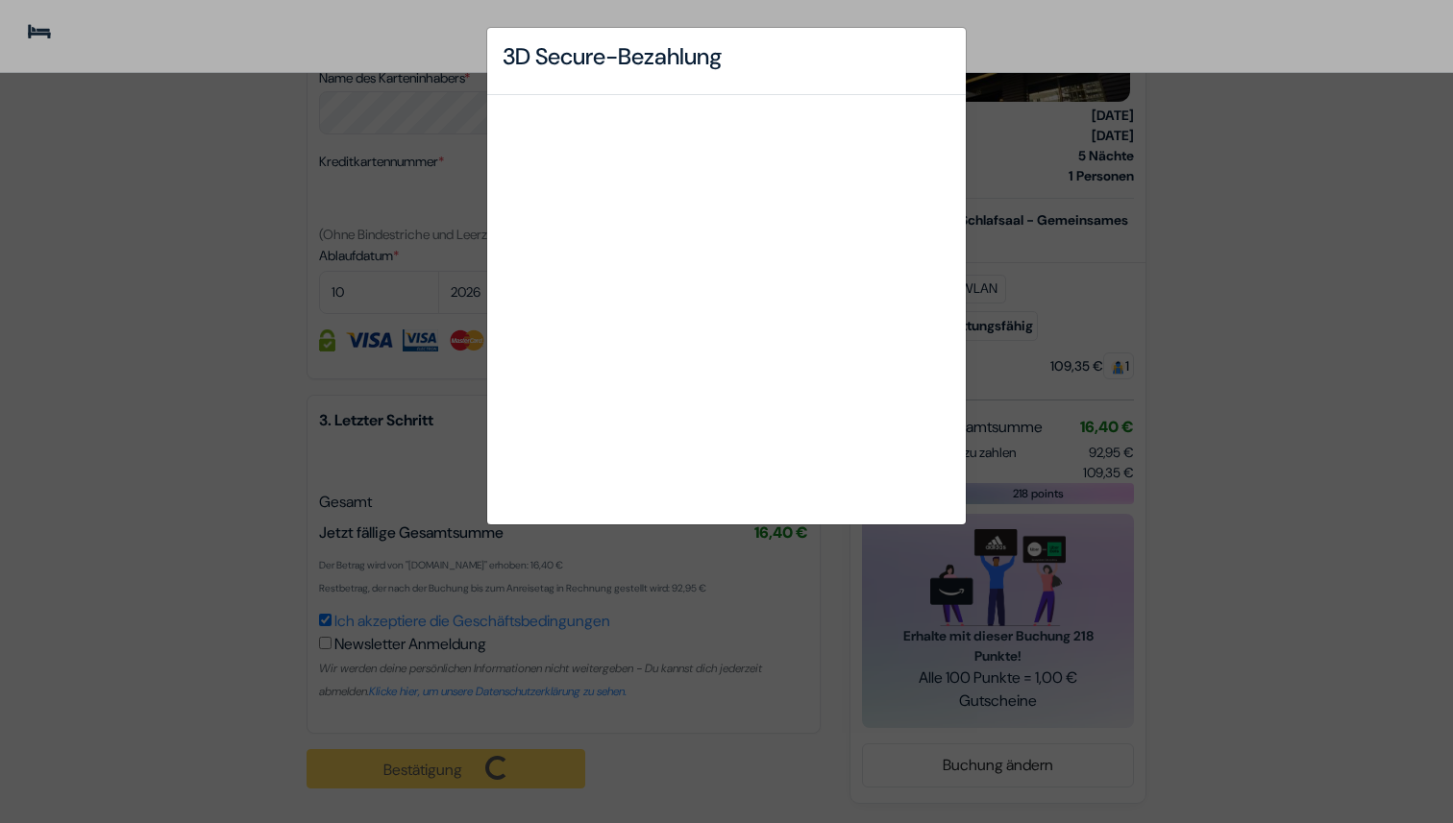
click at [677, 43] on h4 "3D Secure-Bezahlung" at bounding box center [611, 57] width 219 height 28
click at [131, 85] on div "3D Secure-Bezahlung" at bounding box center [726, 411] width 1453 height 823
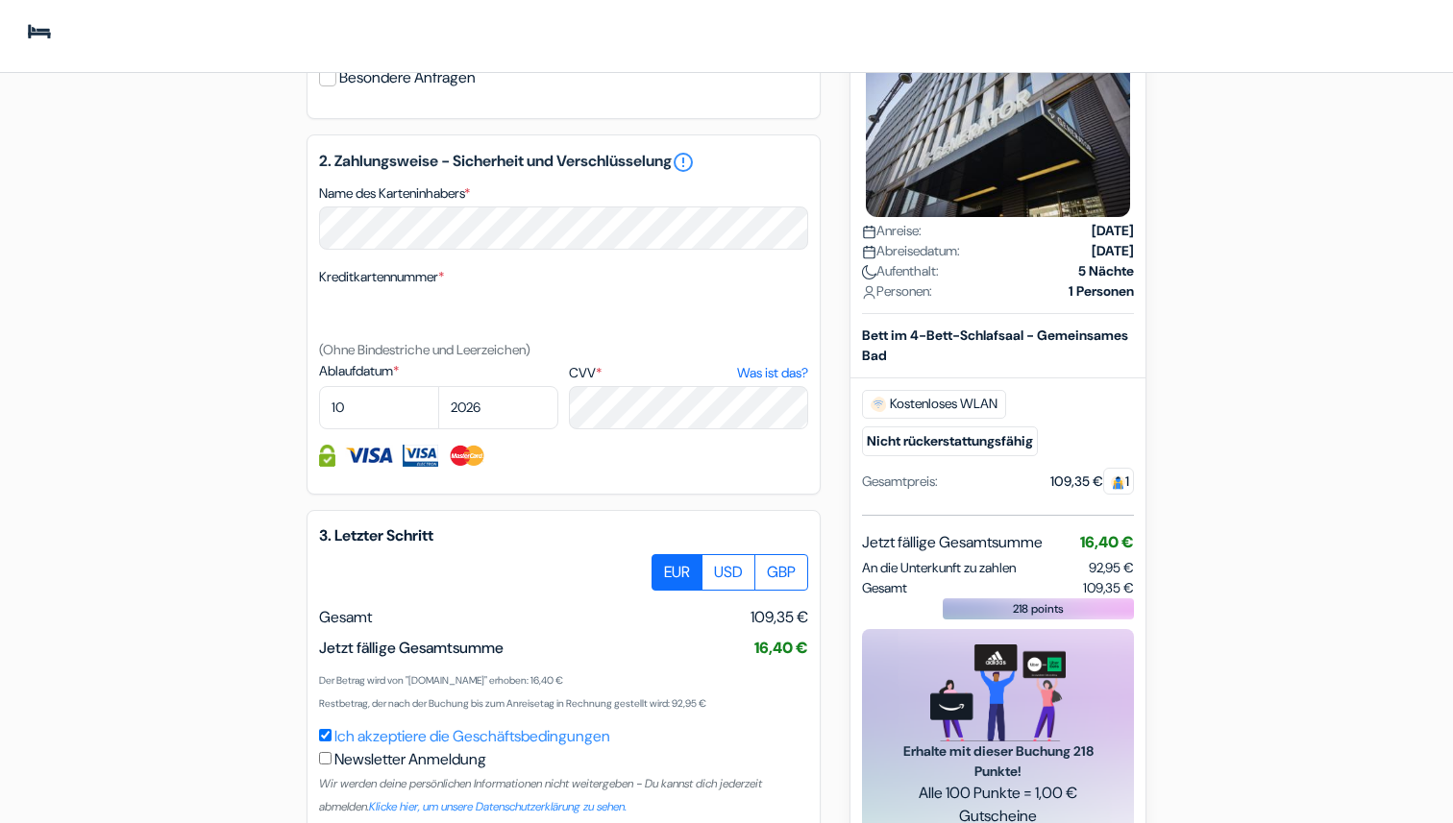
scroll to position [932, 0]
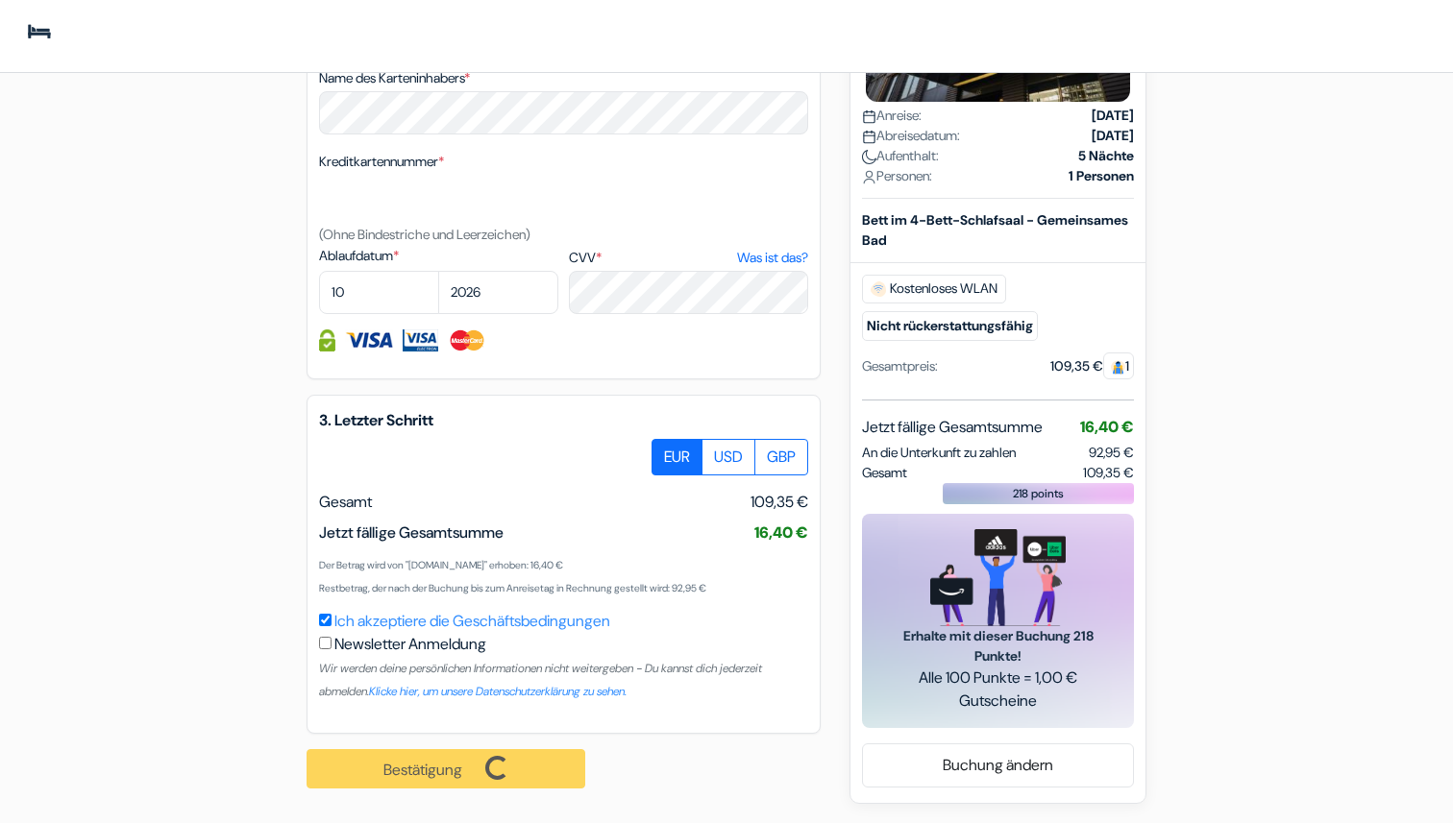
click at [432, 787] on div "Bestätigung Loading... Bearbeitungsanfrage..." at bounding box center [456, 769] width 300 height 70
click at [443, 764] on div "Bestätigung Loading... Bearbeitungsanfrage..." at bounding box center [456, 769] width 300 height 70
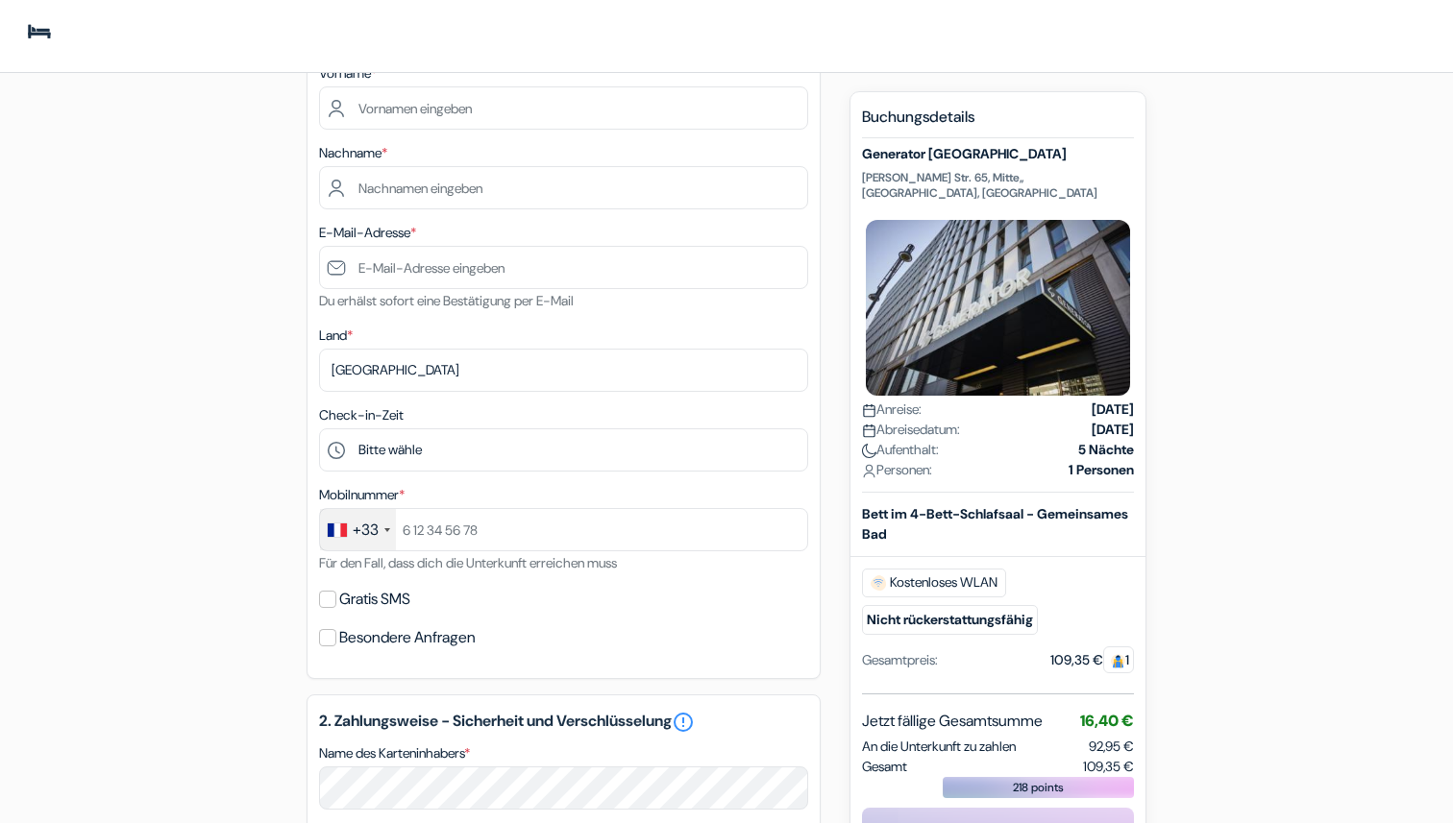
scroll to position [146, 0]
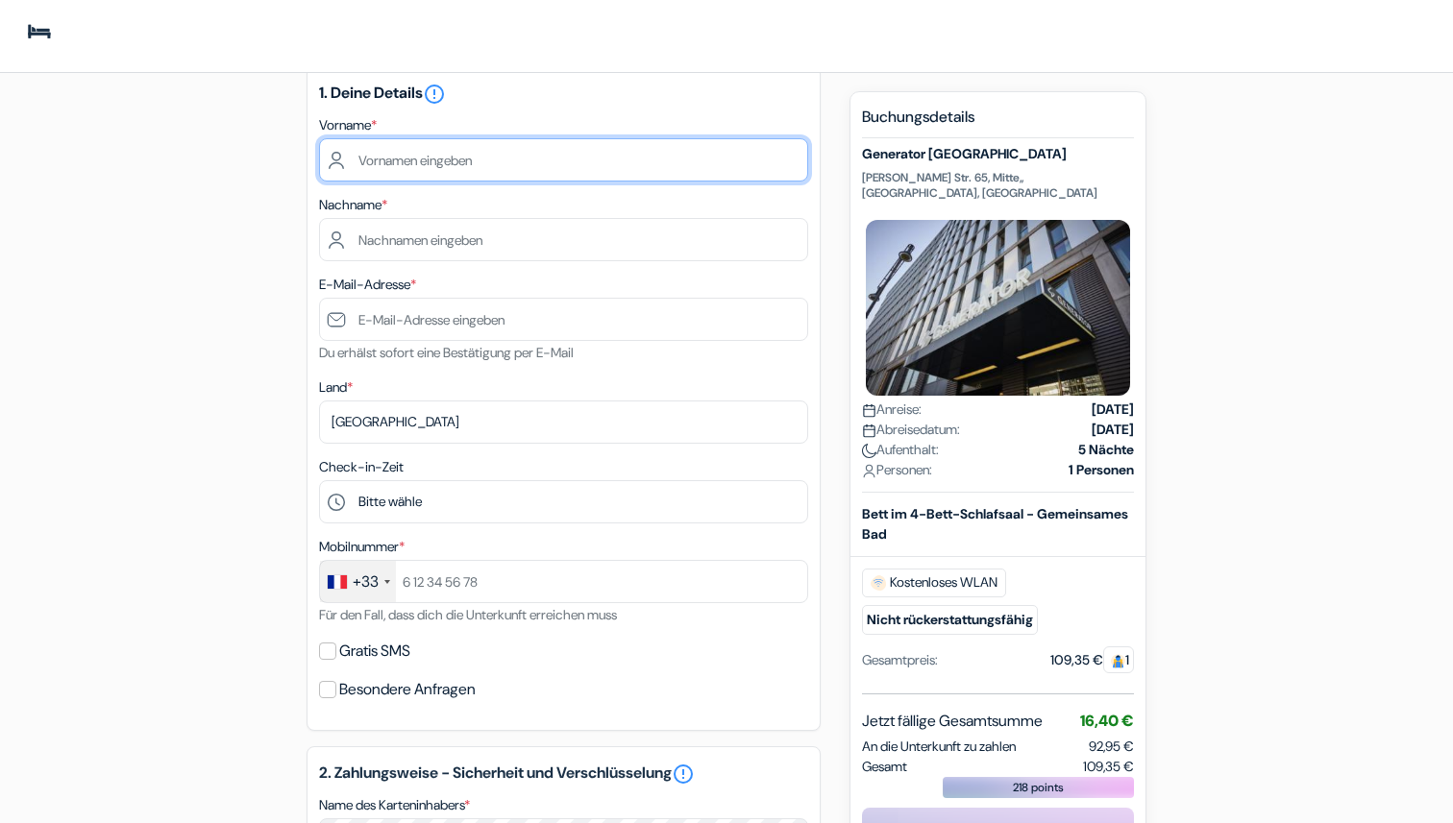
click at [460, 156] on input "text" at bounding box center [563, 159] width 489 height 43
type input "Anatole"
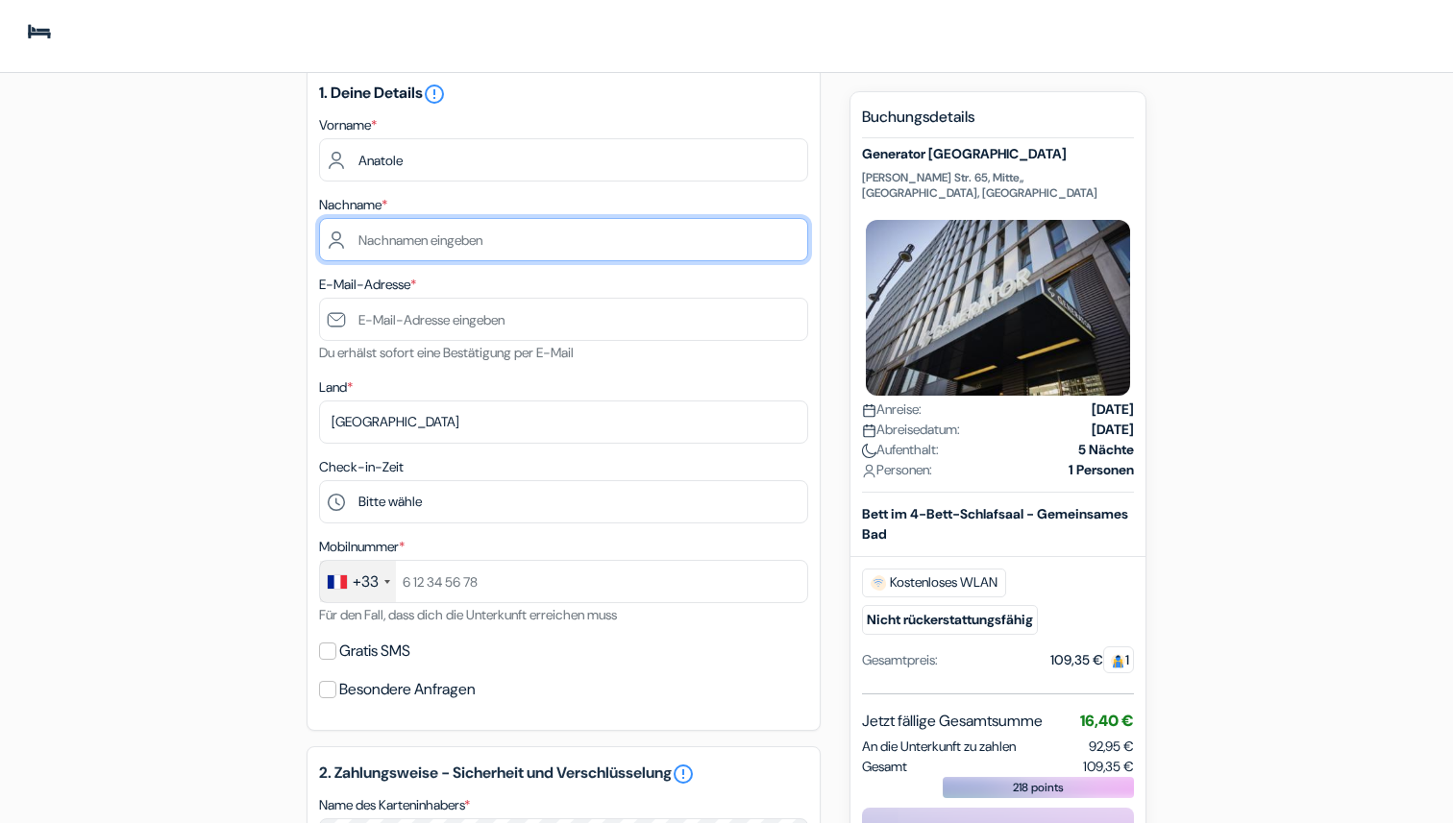
click at [402, 229] on input "text" at bounding box center [563, 239] width 489 height 43
type input "Besson"
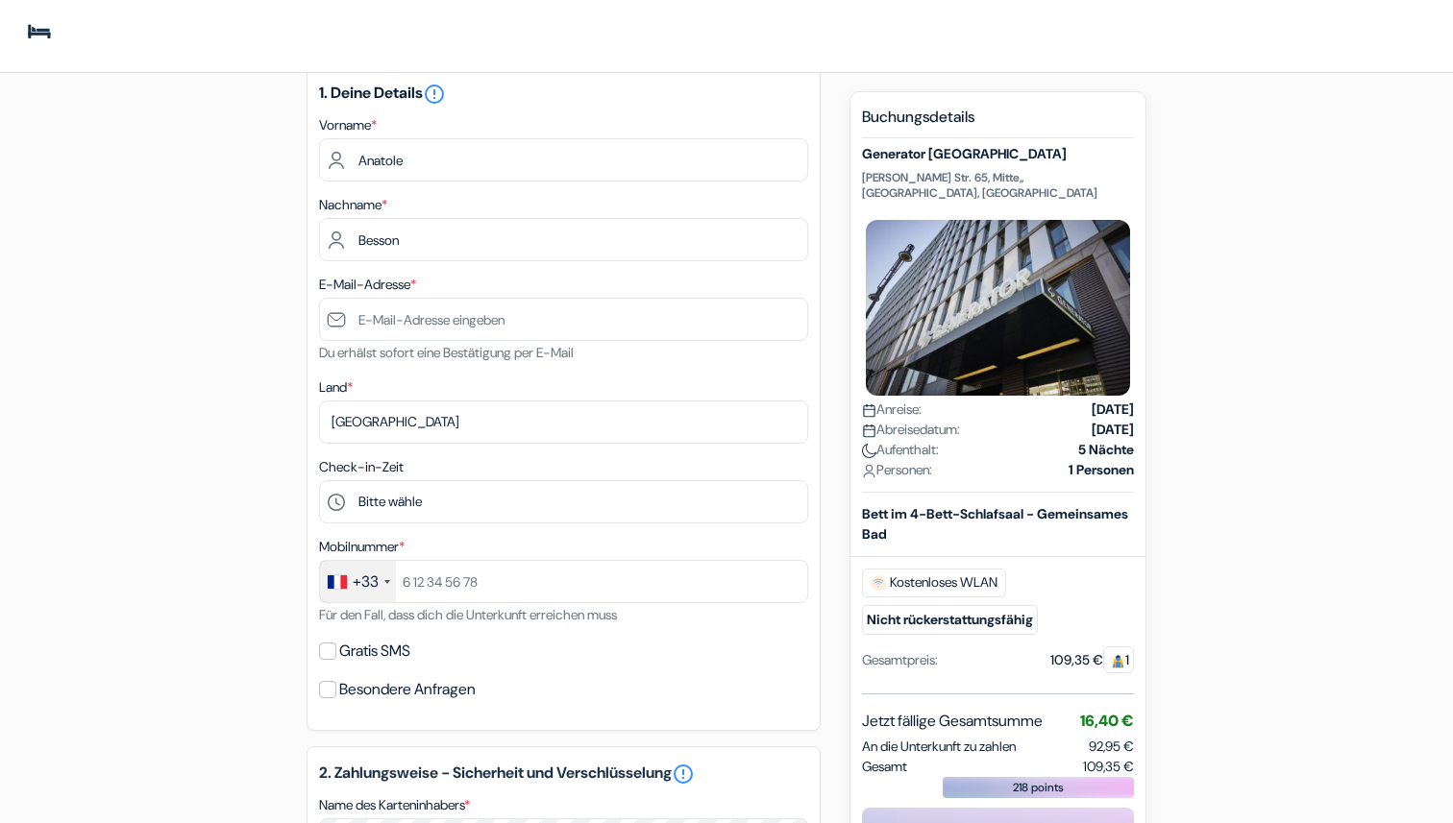
click at [400, 355] on small "Du erhälst sofort eine Bestätigung per E-Mail" at bounding box center [446, 352] width 255 height 17
click at [400, 320] on input "text" at bounding box center [563, 319] width 489 height 43
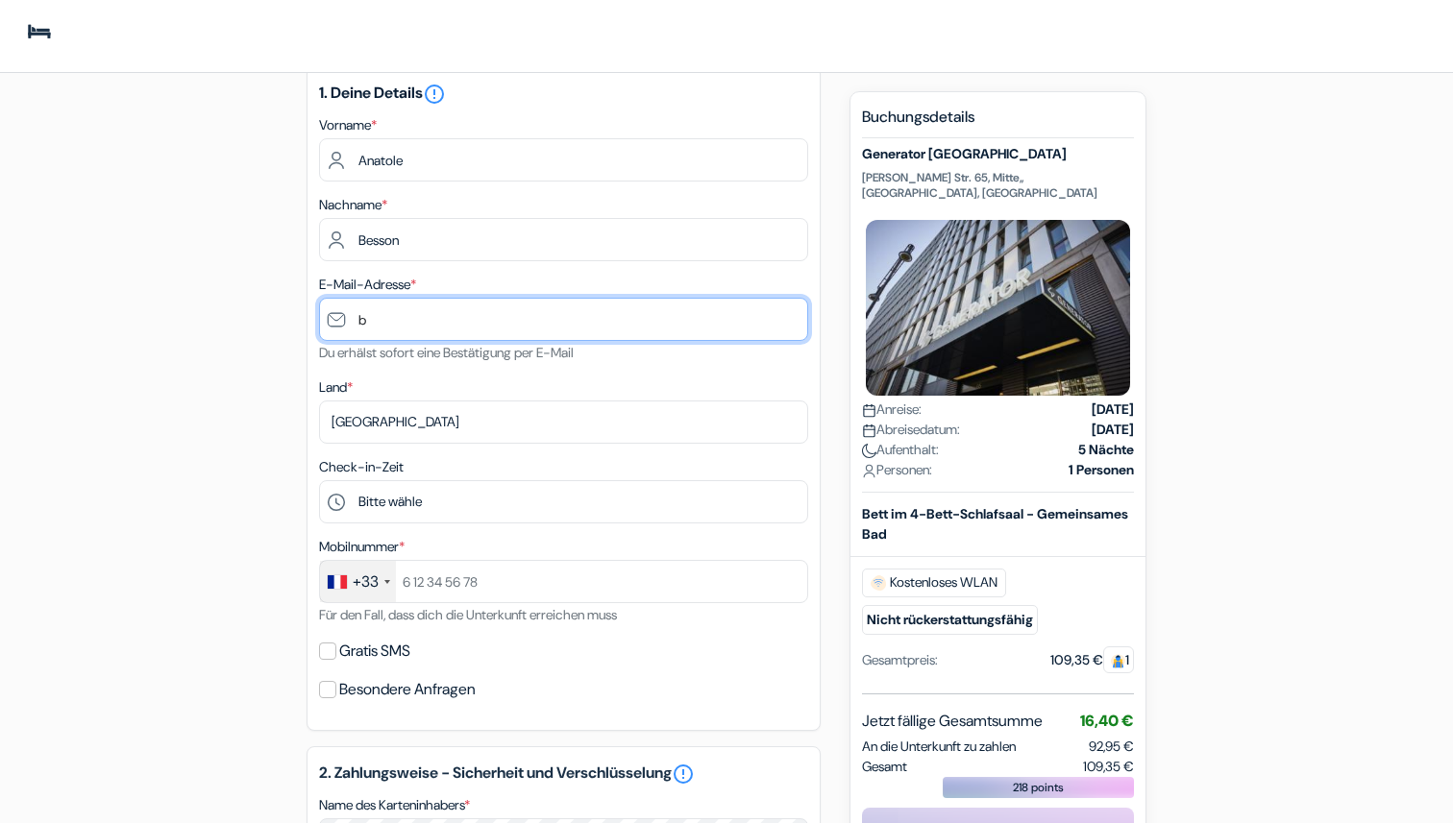
type input "[EMAIL_ADDRESS][DOMAIN_NAME]"
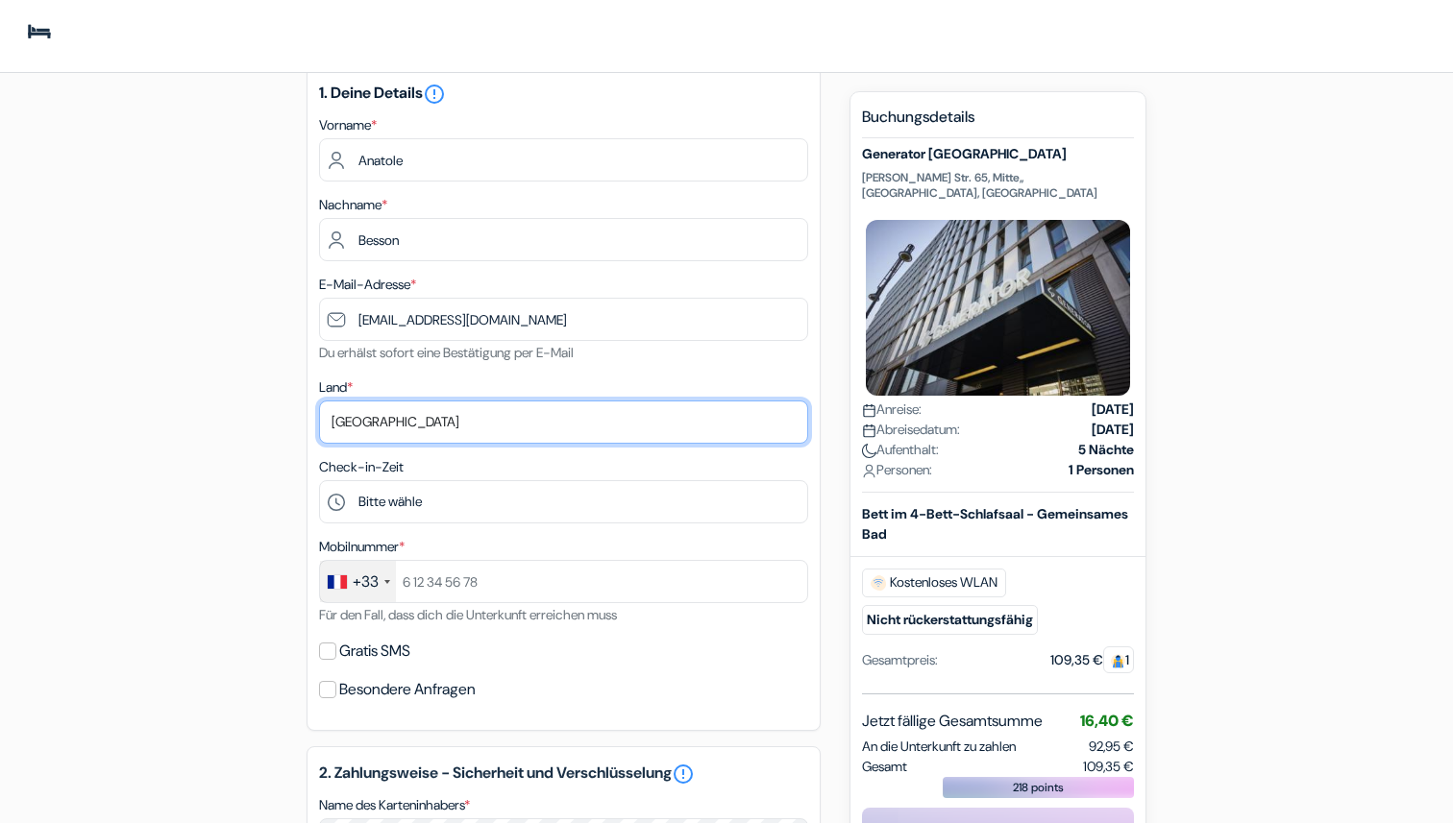
click at [408, 421] on select "Land wählen Abchasien [GEOGRAPHIC_DATA] [GEOGRAPHIC_DATA] [GEOGRAPHIC_DATA] [GE…" at bounding box center [563, 422] width 489 height 43
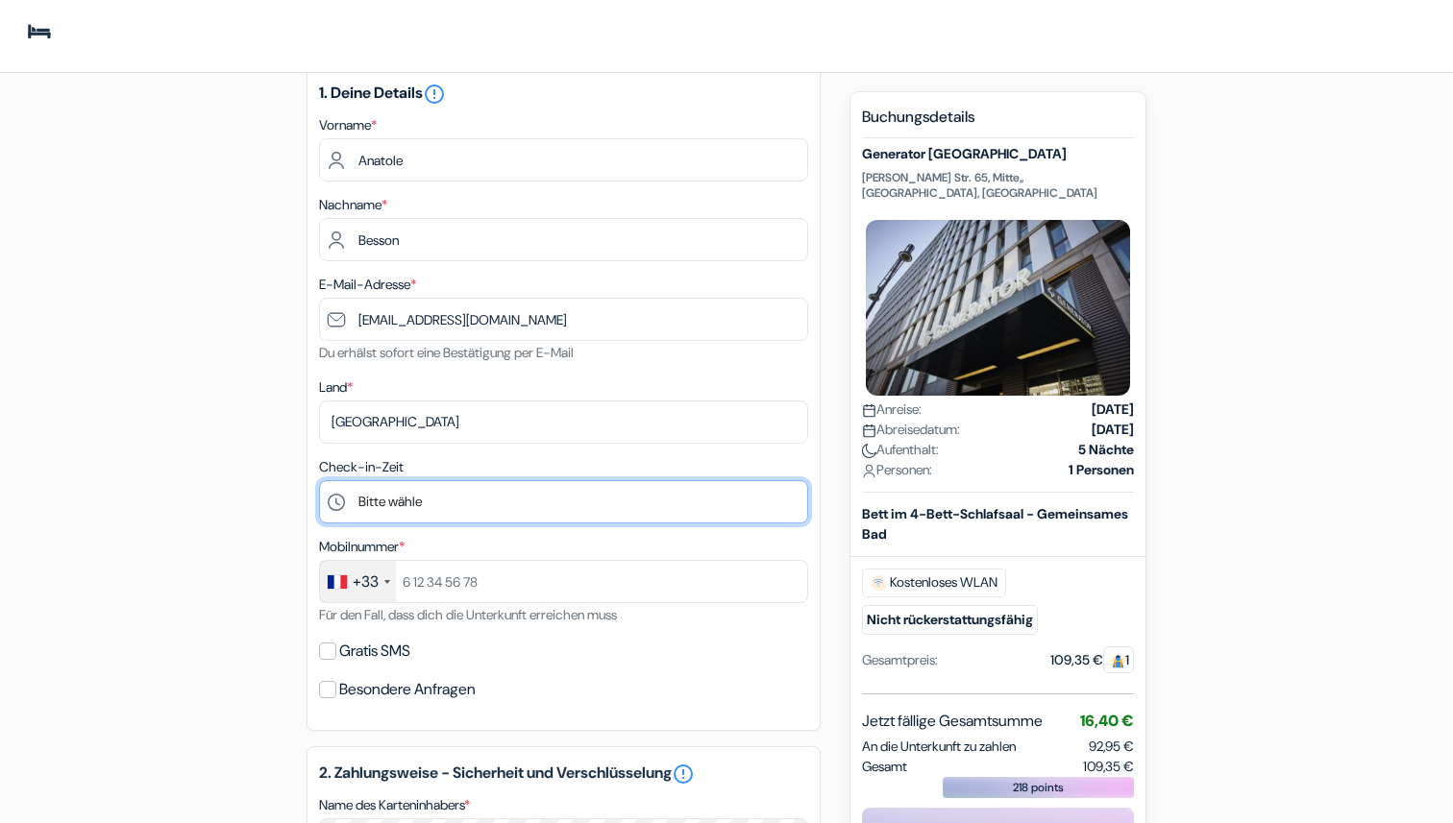
click at [389, 503] on select "Bitte wähle 1:00 2:00 3:00 4:00 5:00 6:00 7:00 8:00 9:00 10:00 11:00 12:00 13:0…" at bounding box center [563, 501] width 489 height 43
select select "17"
click at [388, 506] on select "Bitte wähle 1:00 2:00 3:00 4:00 5:00 6:00 7:00 8:00 9:00 10:00 11:00 12:00 13:0…" at bounding box center [563, 501] width 489 height 43
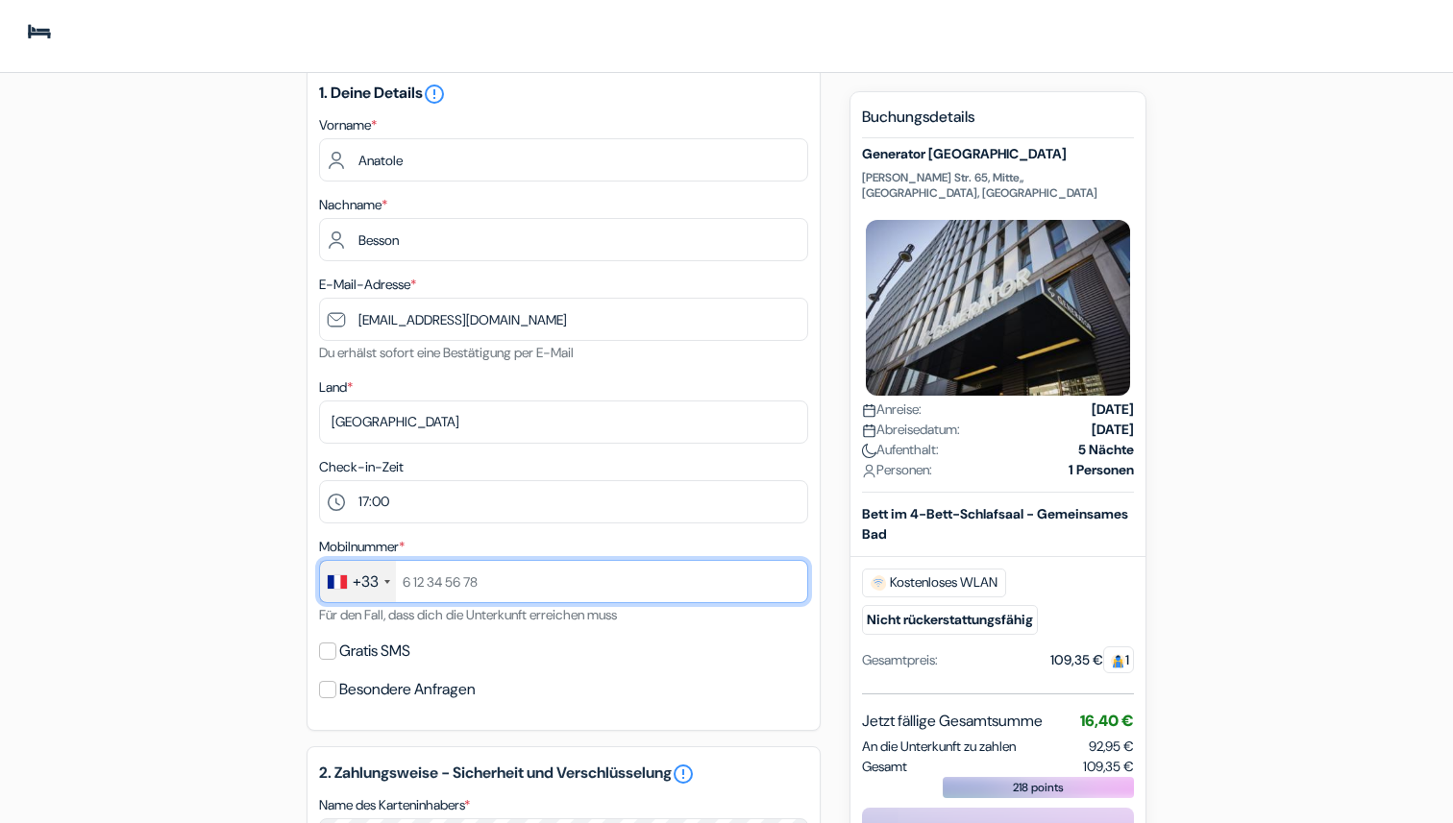
click at [458, 591] on input "text" at bounding box center [563, 581] width 489 height 43
type input "6 02 17 07 73"
click at [327, 651] on input "Gratis SMS" at bounding box center [327, 651] width 17 height 17
checkbox input "true"
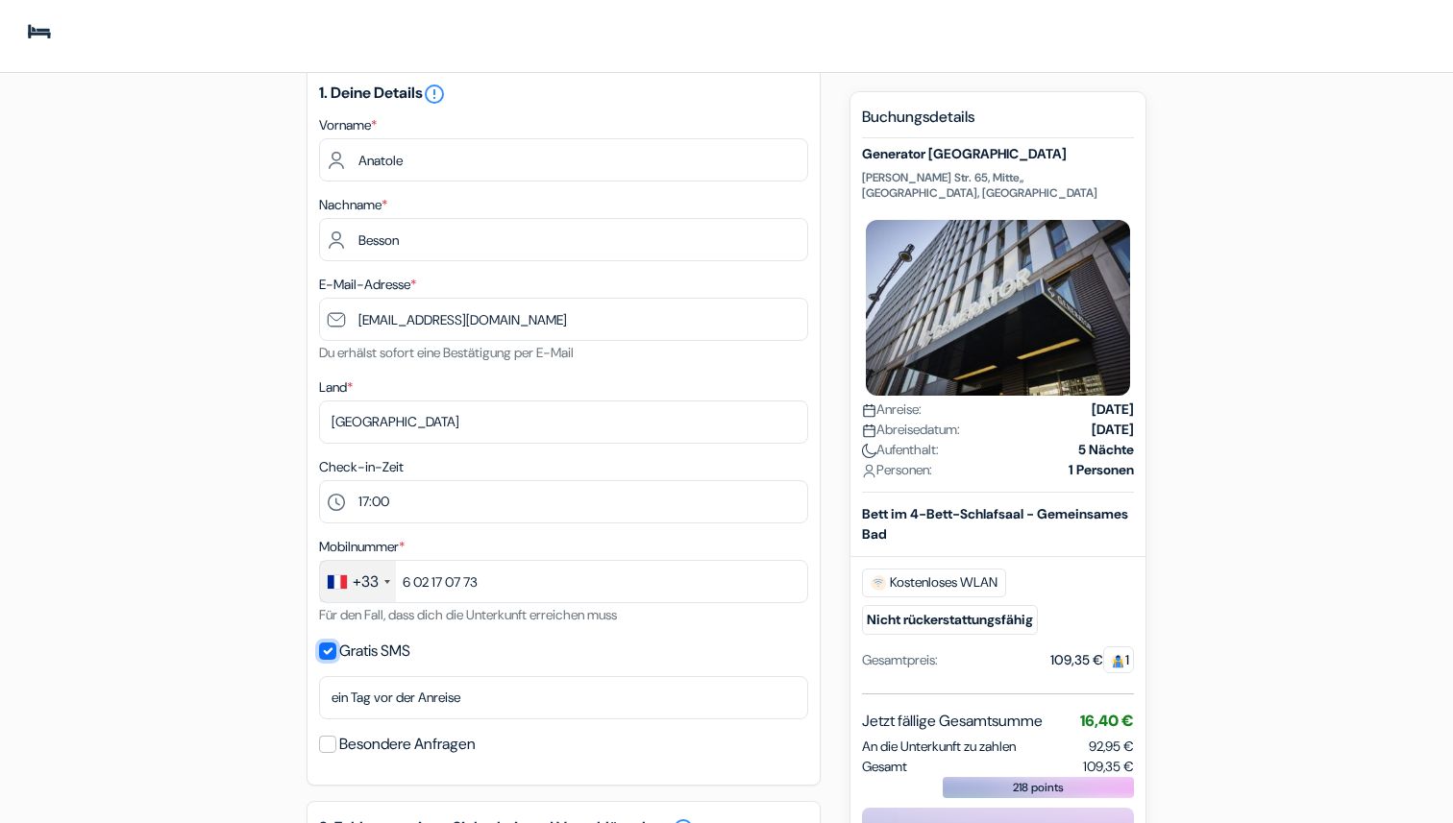
scroll to position [193, 0]
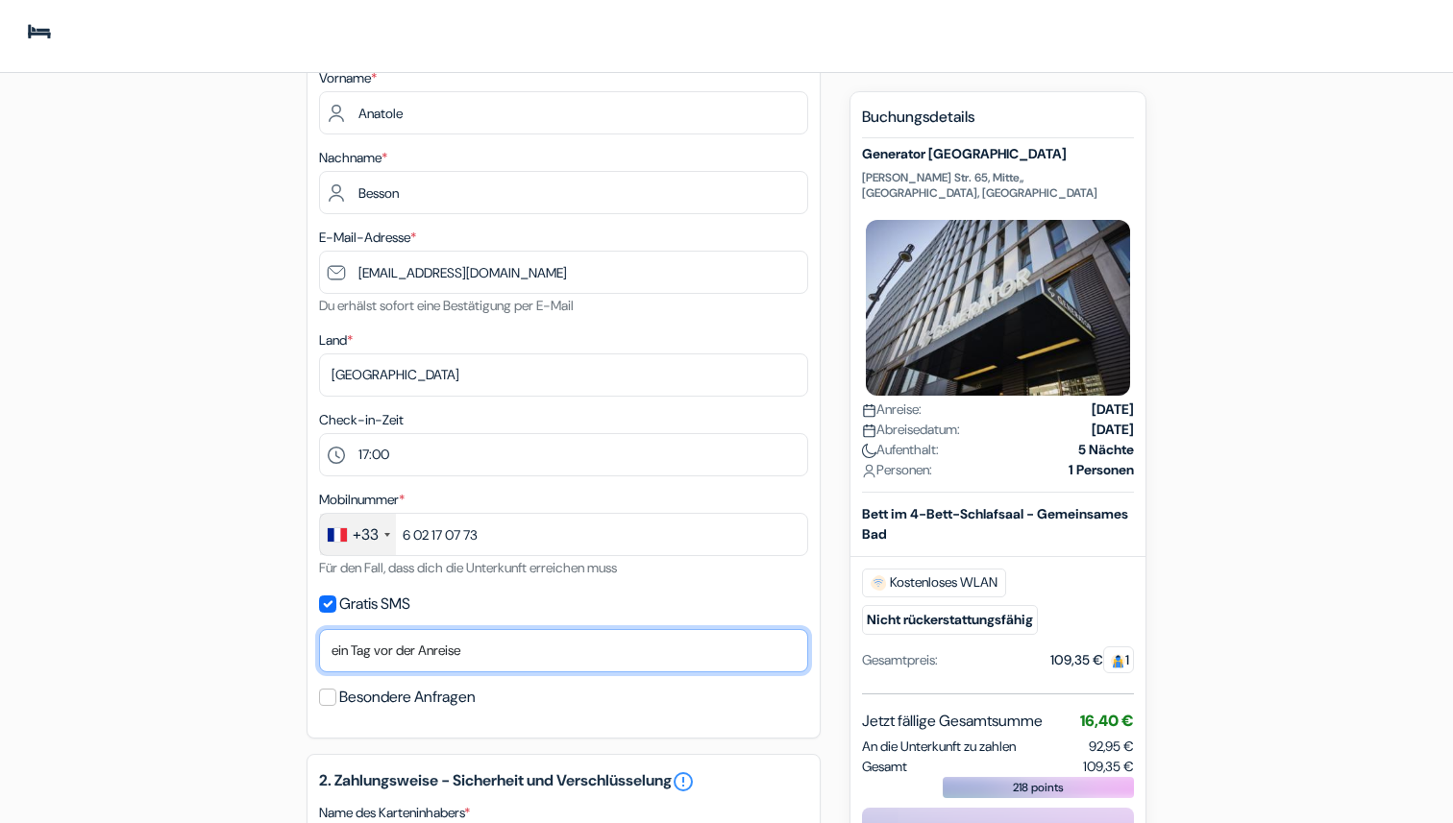
click at [439, 661] on select "Nein, danke [PERSON_NAME] senden Ankunftstag [DATE] der Anreise [DATE] der Anre…" at bounding box center [563, 650] width 489 height 43
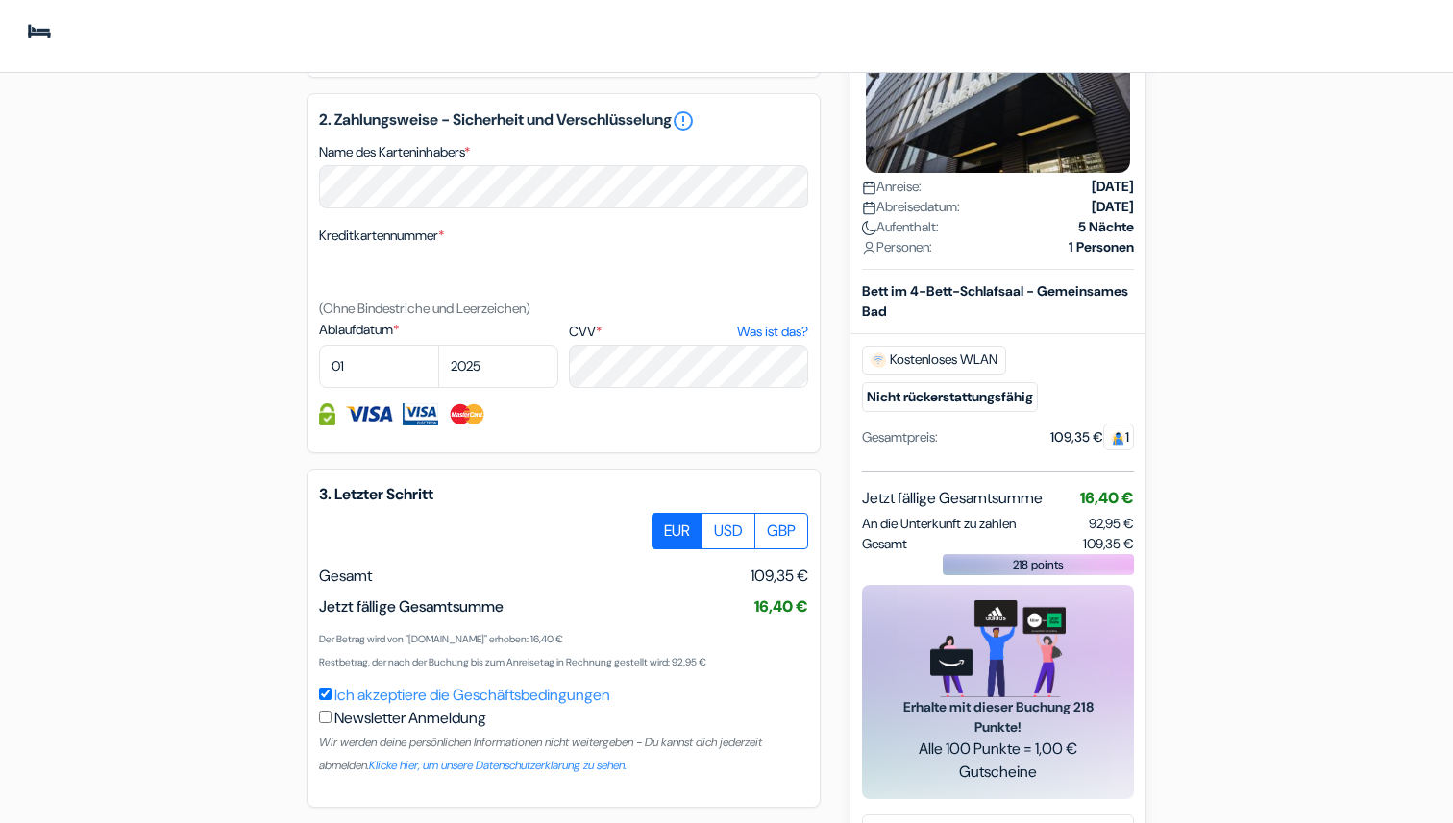
scroll to position [839, 0]
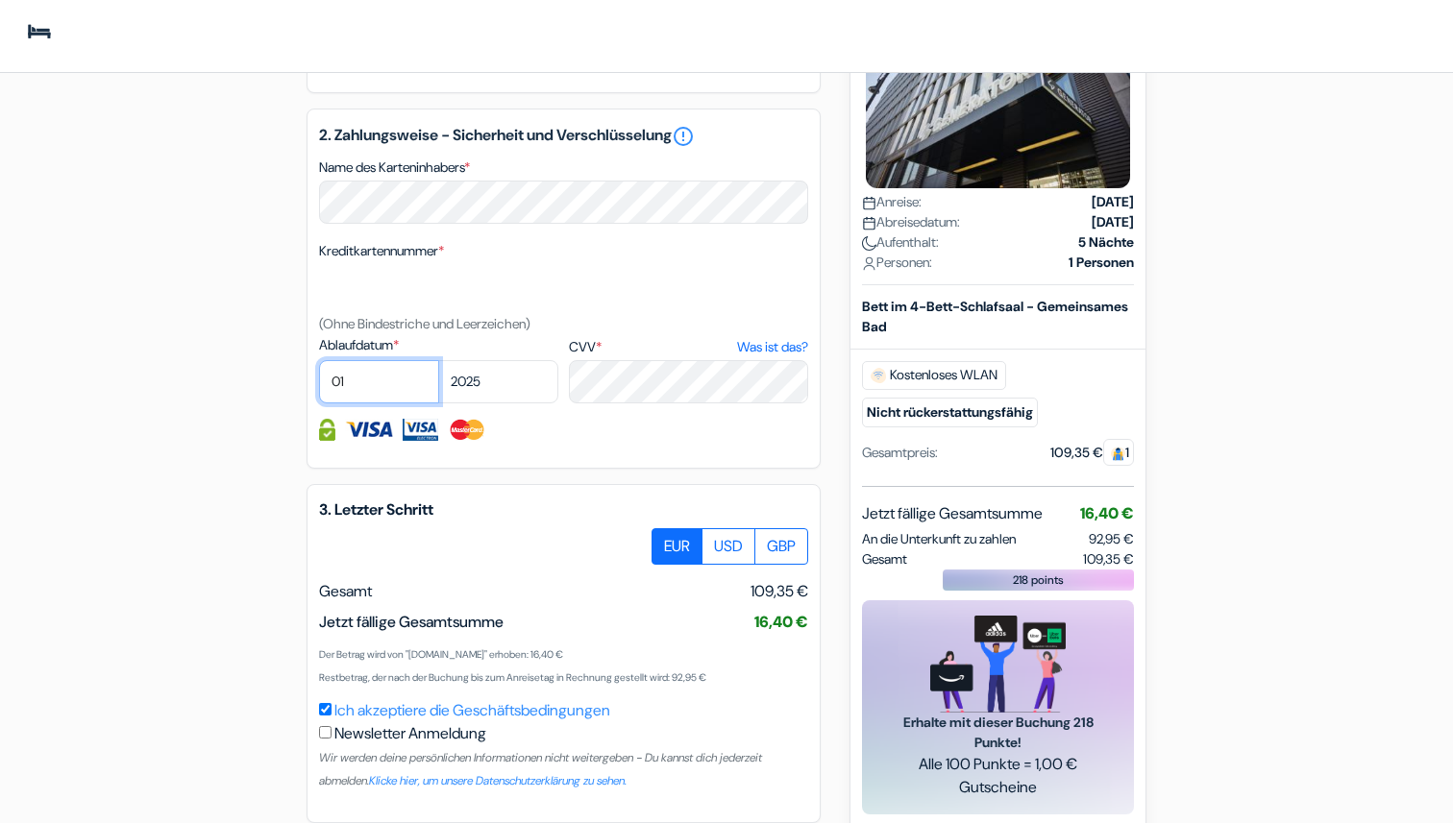
click at [377, 393] on select "01 02 03 04 05 06 07 08 09 10 11 12" at bounding box center [379, 381] width 120 height 43
select select "10"
click at [498, 403] on select "2025 2026 2027 2028 2029 2030 2031 2032 2033 2034 2035 2036 2037 2038 2039 2040…" at bounding box center [498, 381] width 120 height 43
select select "2026"
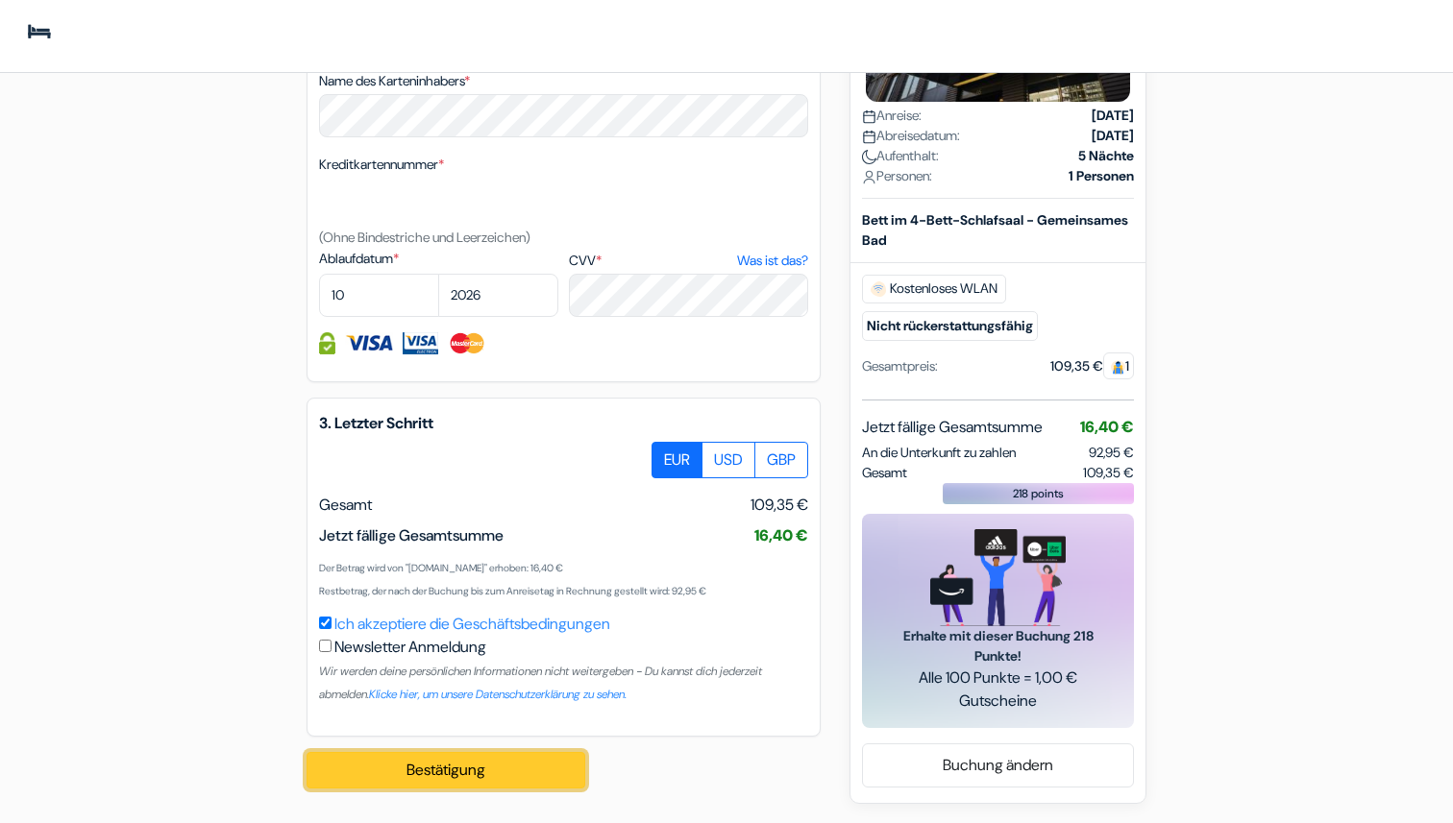
click at [499, 763] on button "Bestätigung Loading..." at bounding box center [445, 770] width 279 height 37
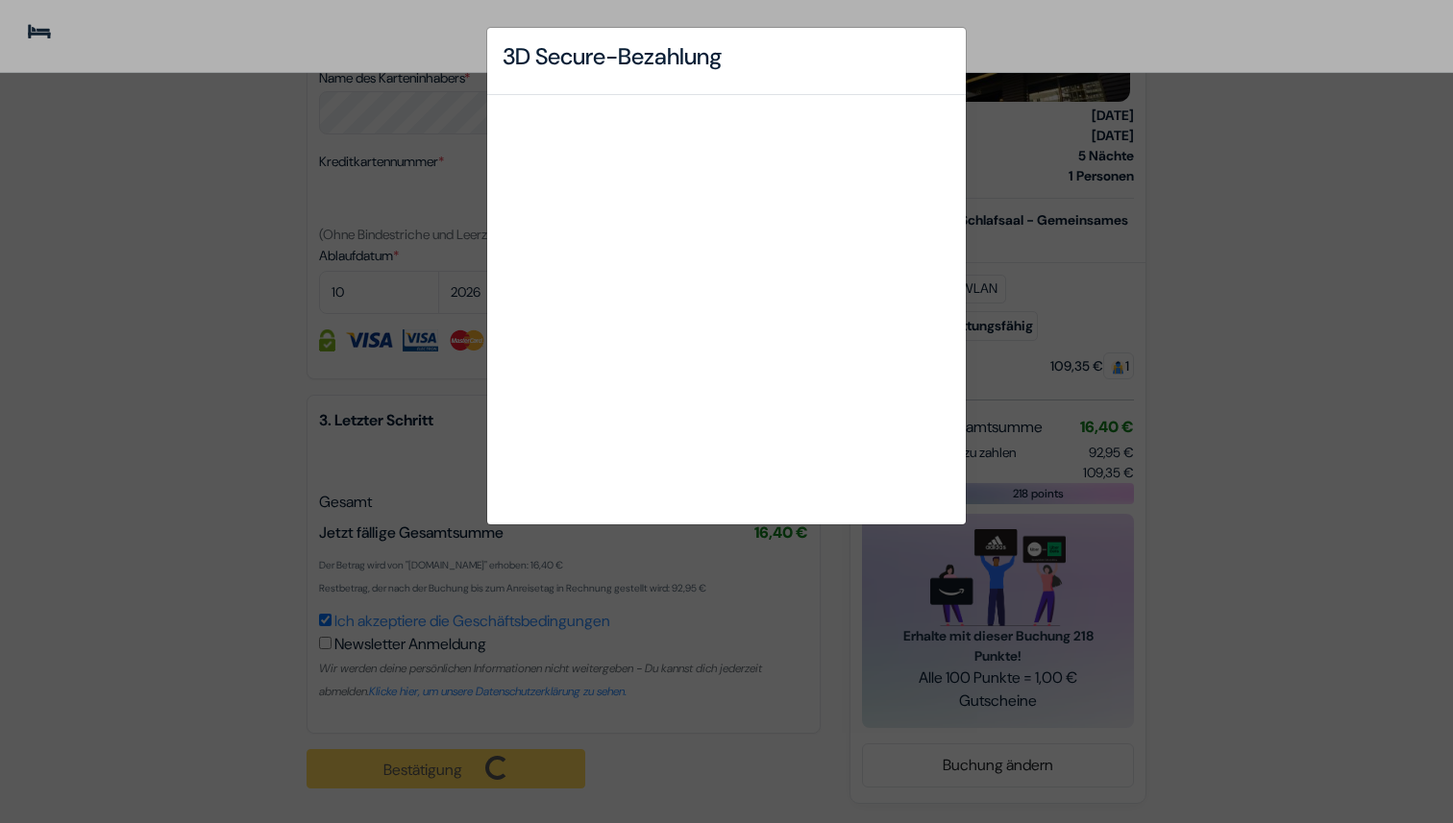
click at [422, 340] on div "3D Secure-Bezahlung" at bounding box center [726, 411] width 1453 height 823
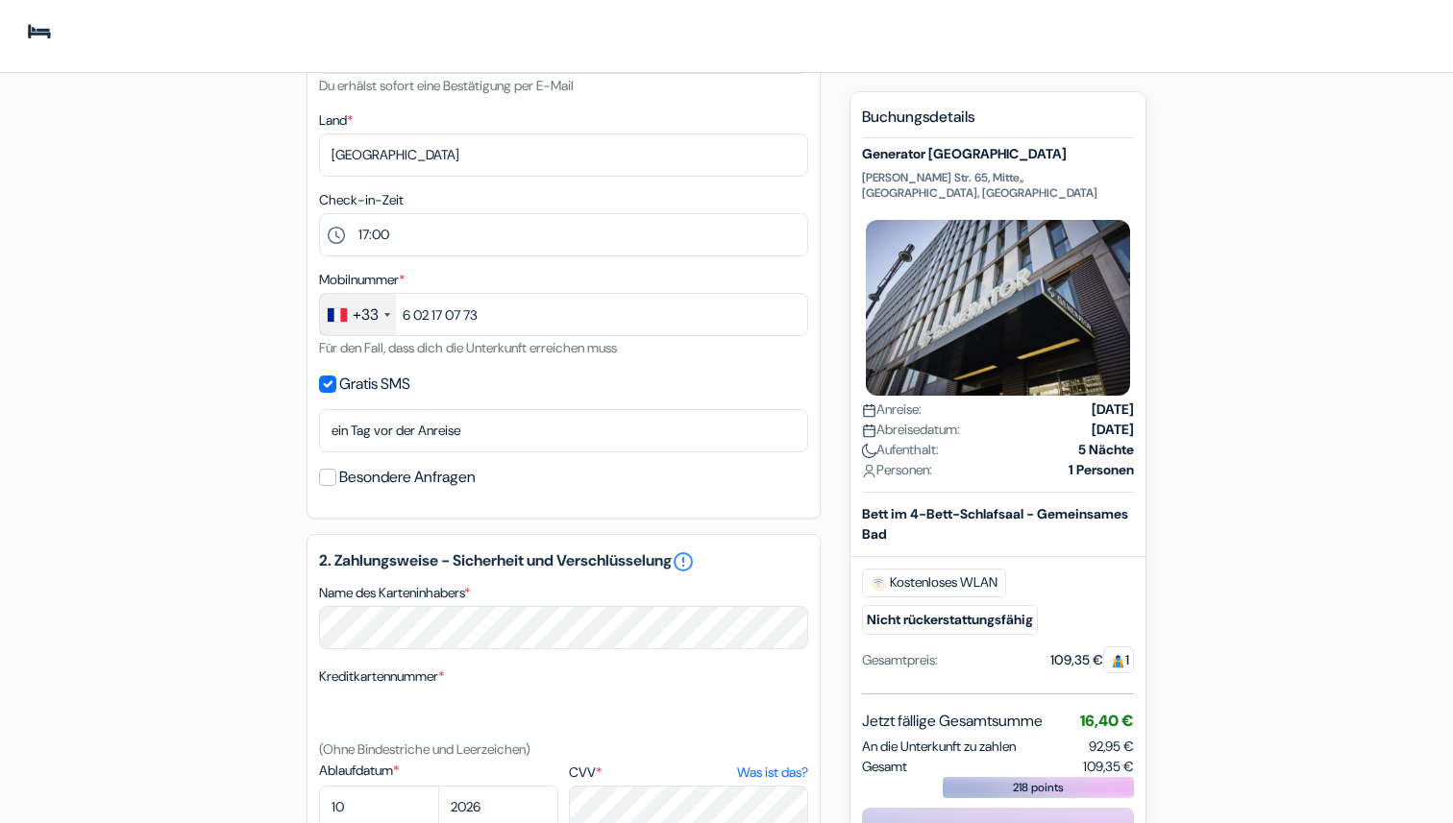
scroll to position [414, 0]
